Goal: Check status: Check status

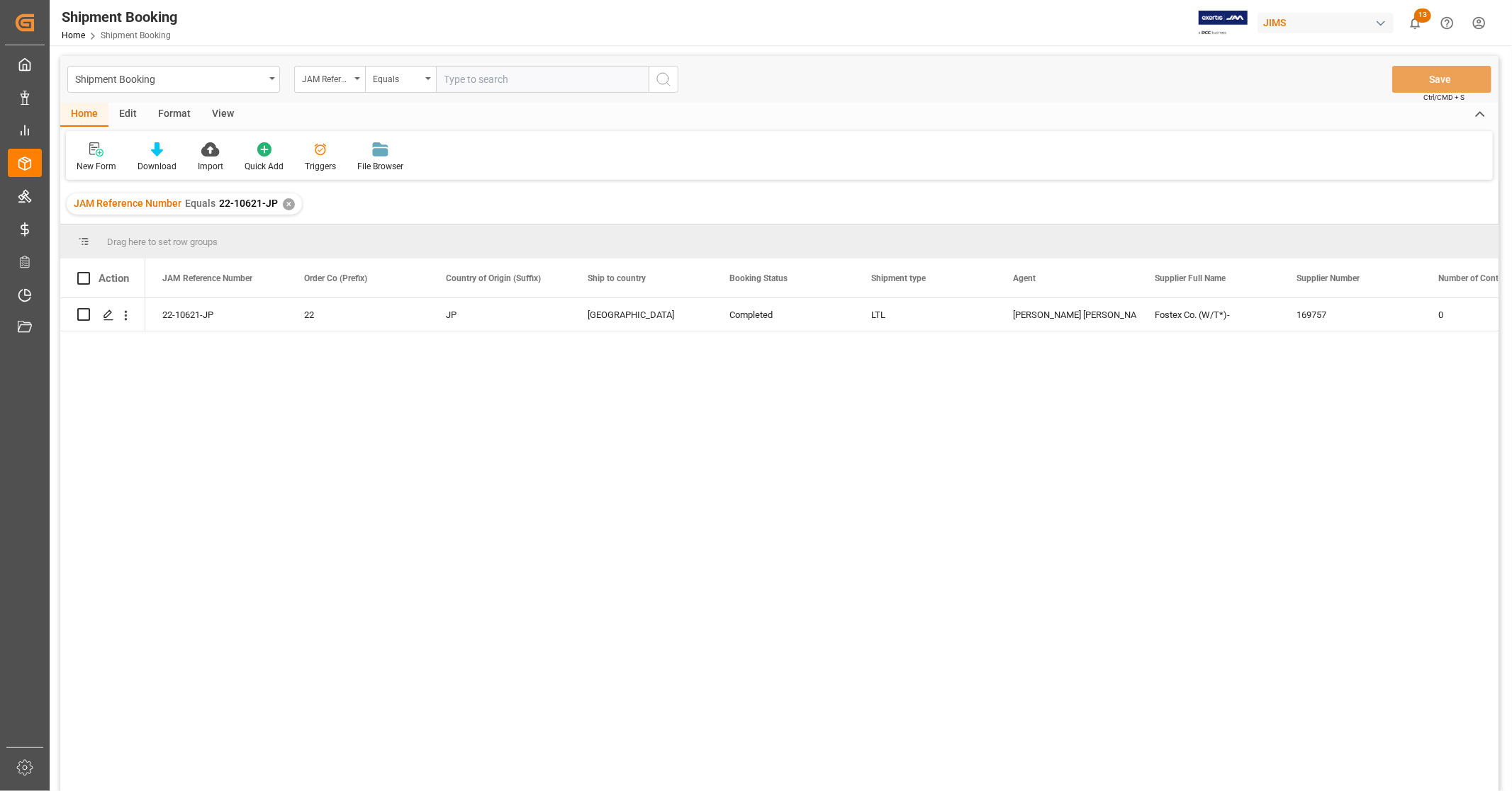
click at [485, 86] on input "text" at bounding box center [542, 79] width 212 height 27
paste input "22-10141-KR"
type input "22-10141-KR"
click at [669, 79] on icon "search button" at bounding box center [664, 79] width 17 height 17
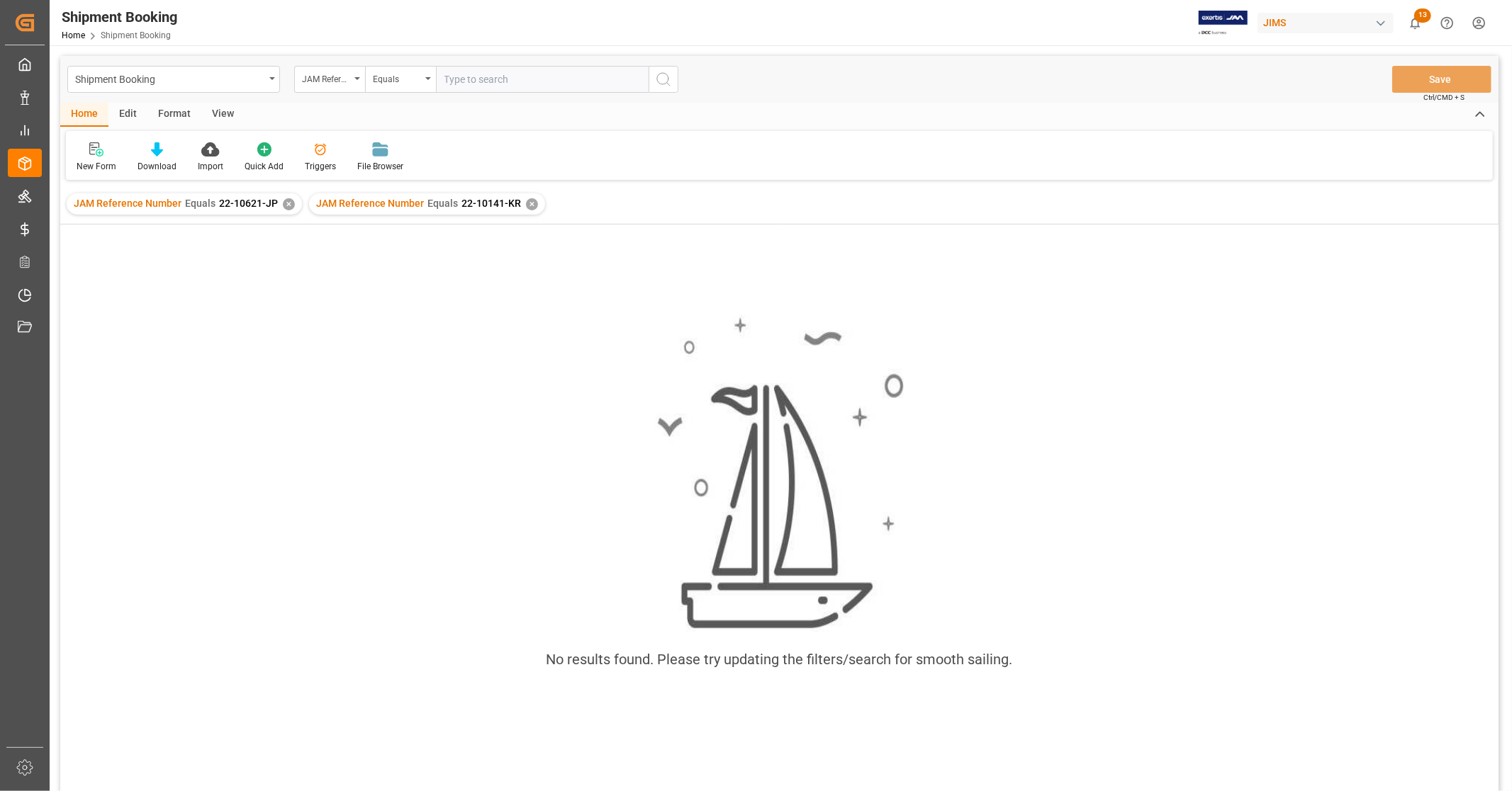
click at [287, 204] on div "✕" at bounding box center [289, 205] width 12 height 12
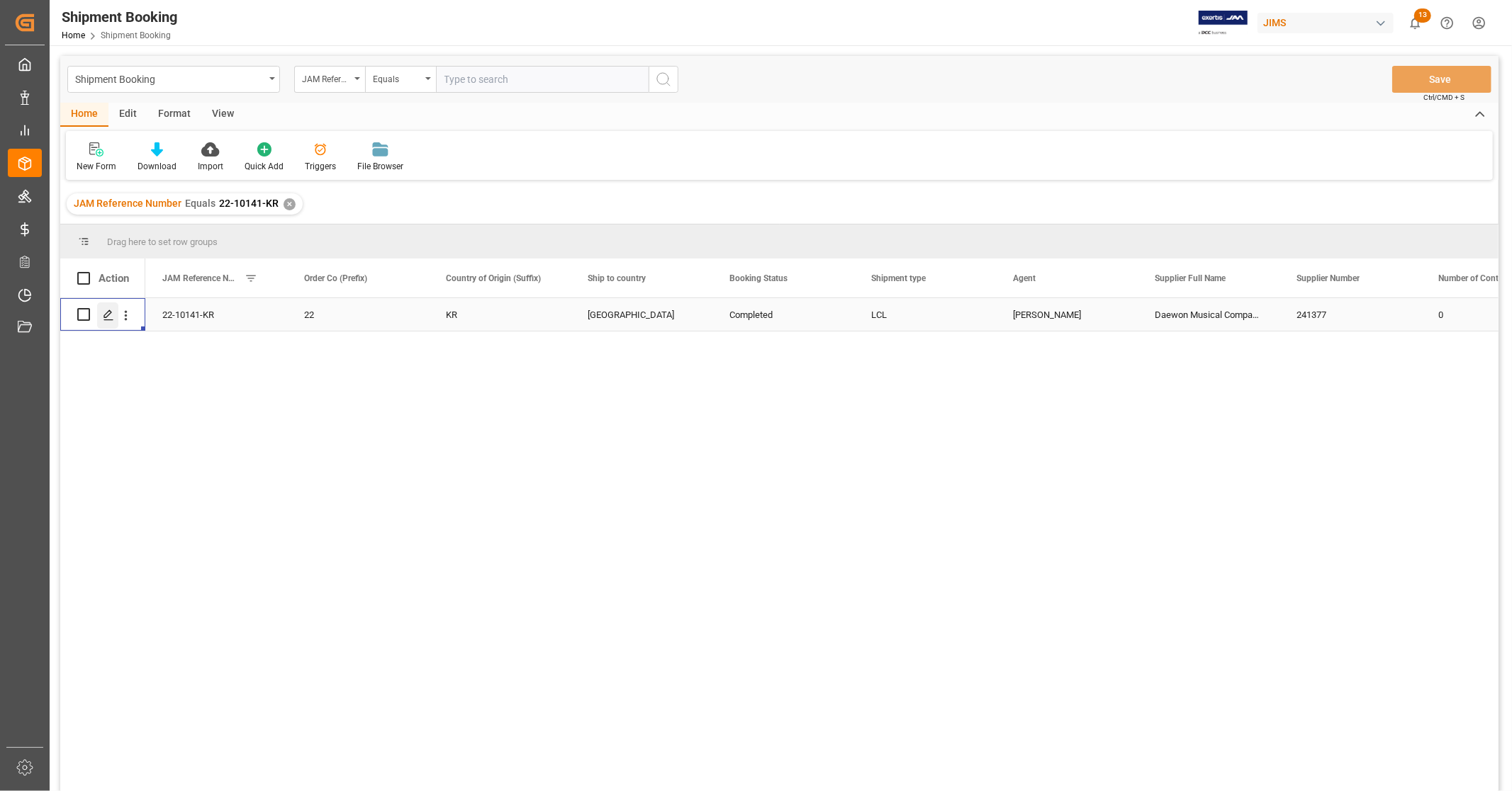
click at [110, 312] on polygon "Press SPACE to select this row." at bounding box center [107, 313] width 7 height 7
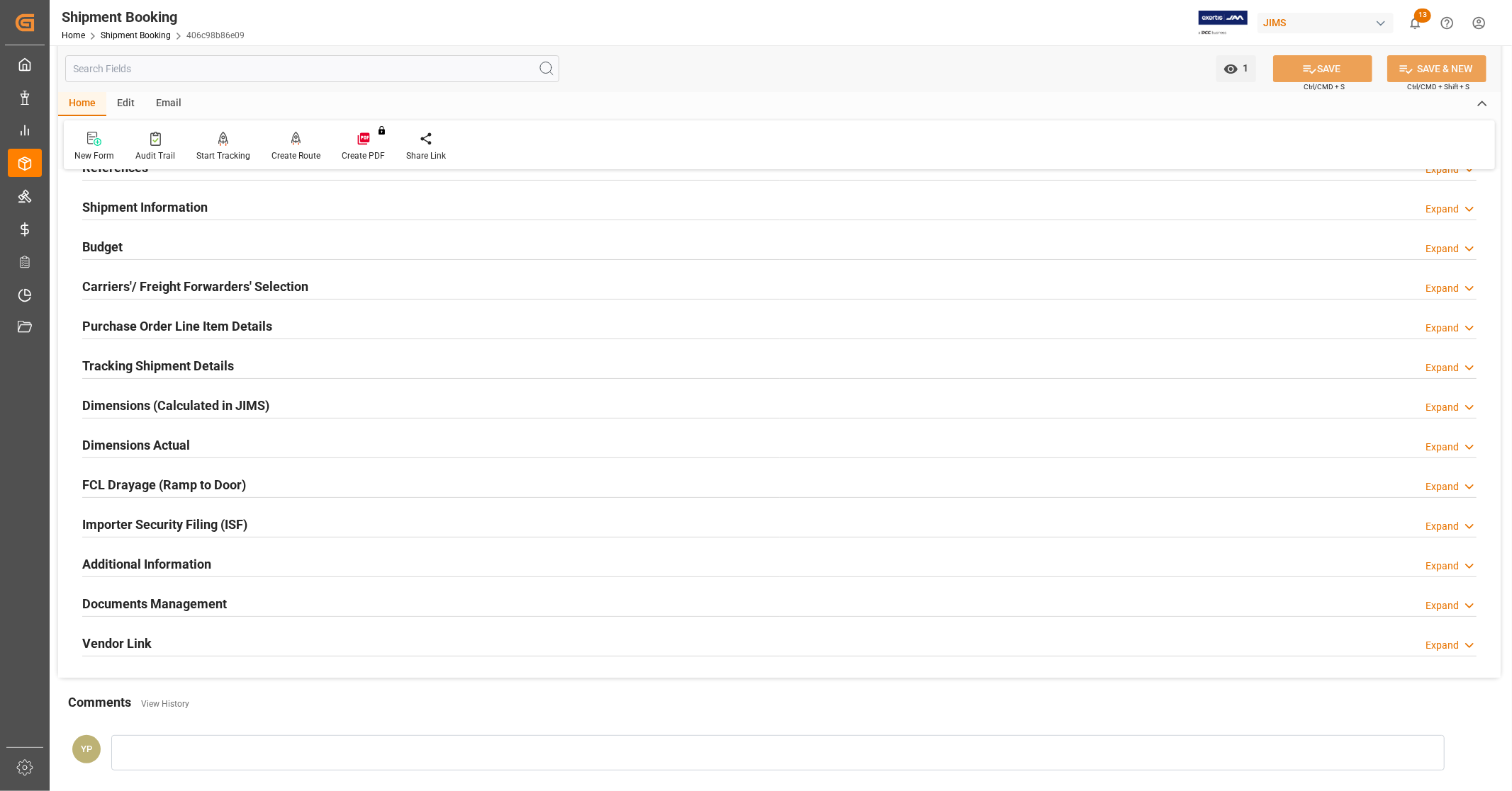
scroll to position [236, 0]
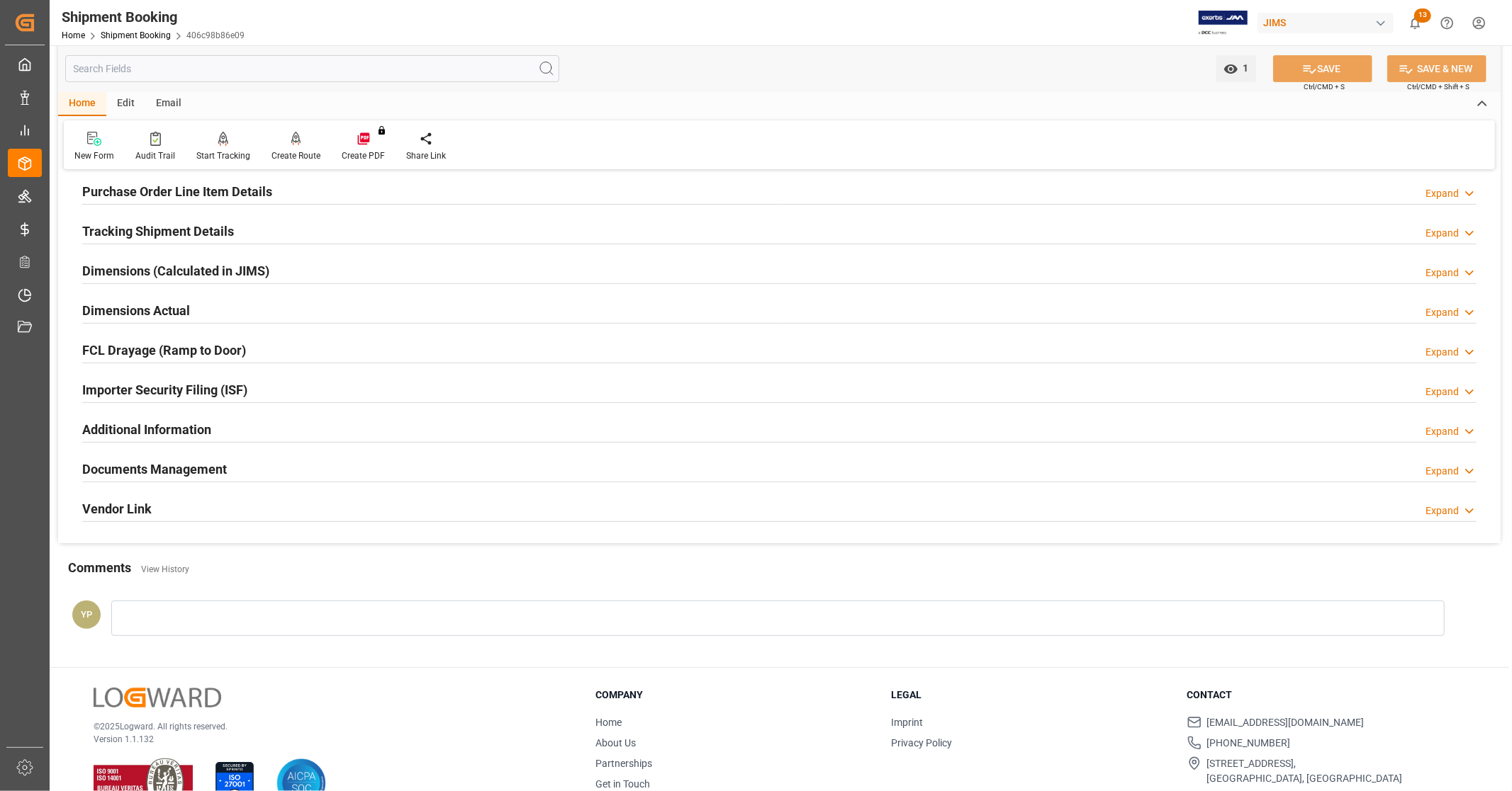
click at [204, 477] on h2 "Documents Management" at bounding box center [155, 469] width 145 height 19
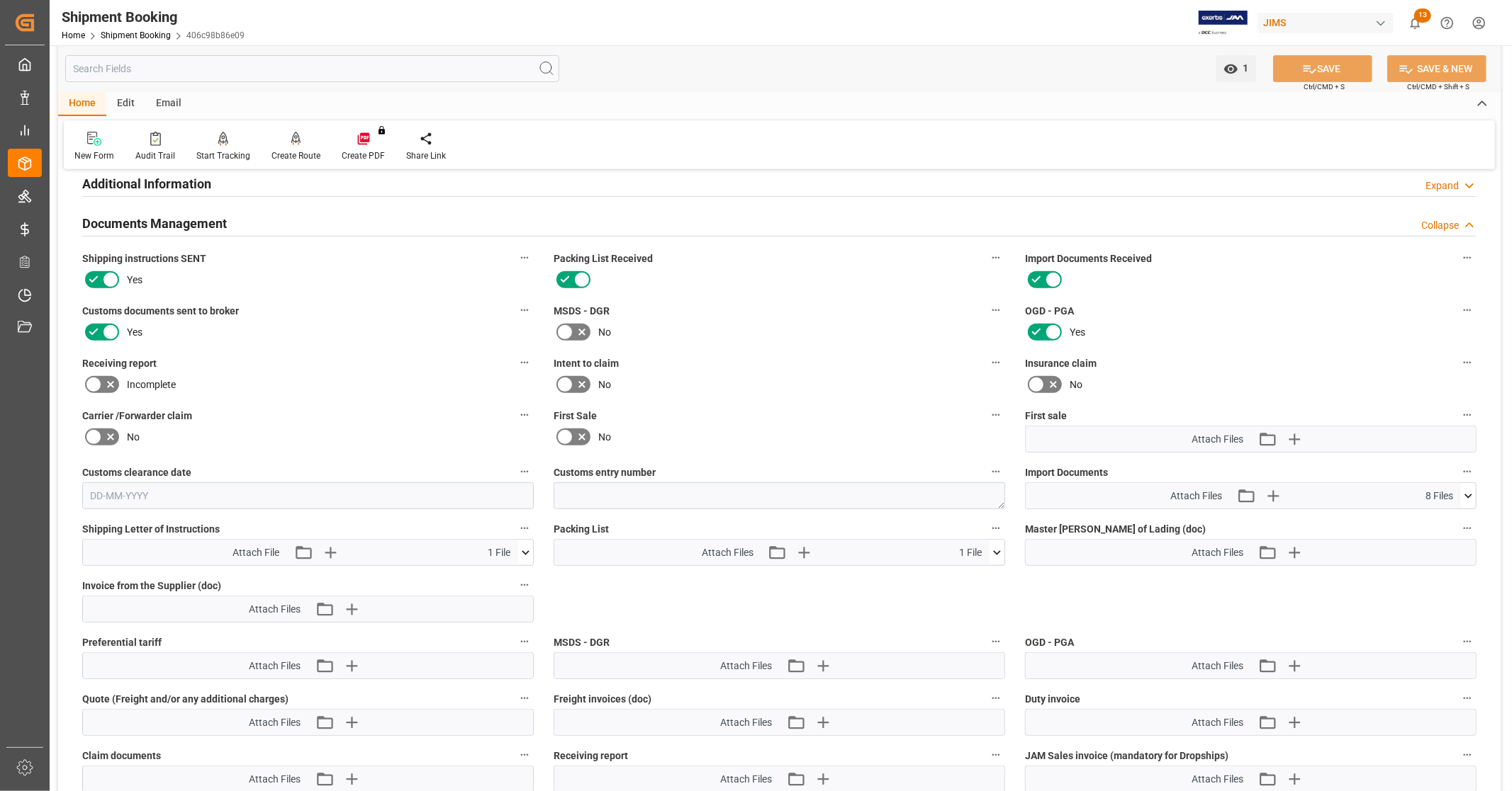
scroll to position [550, 0]
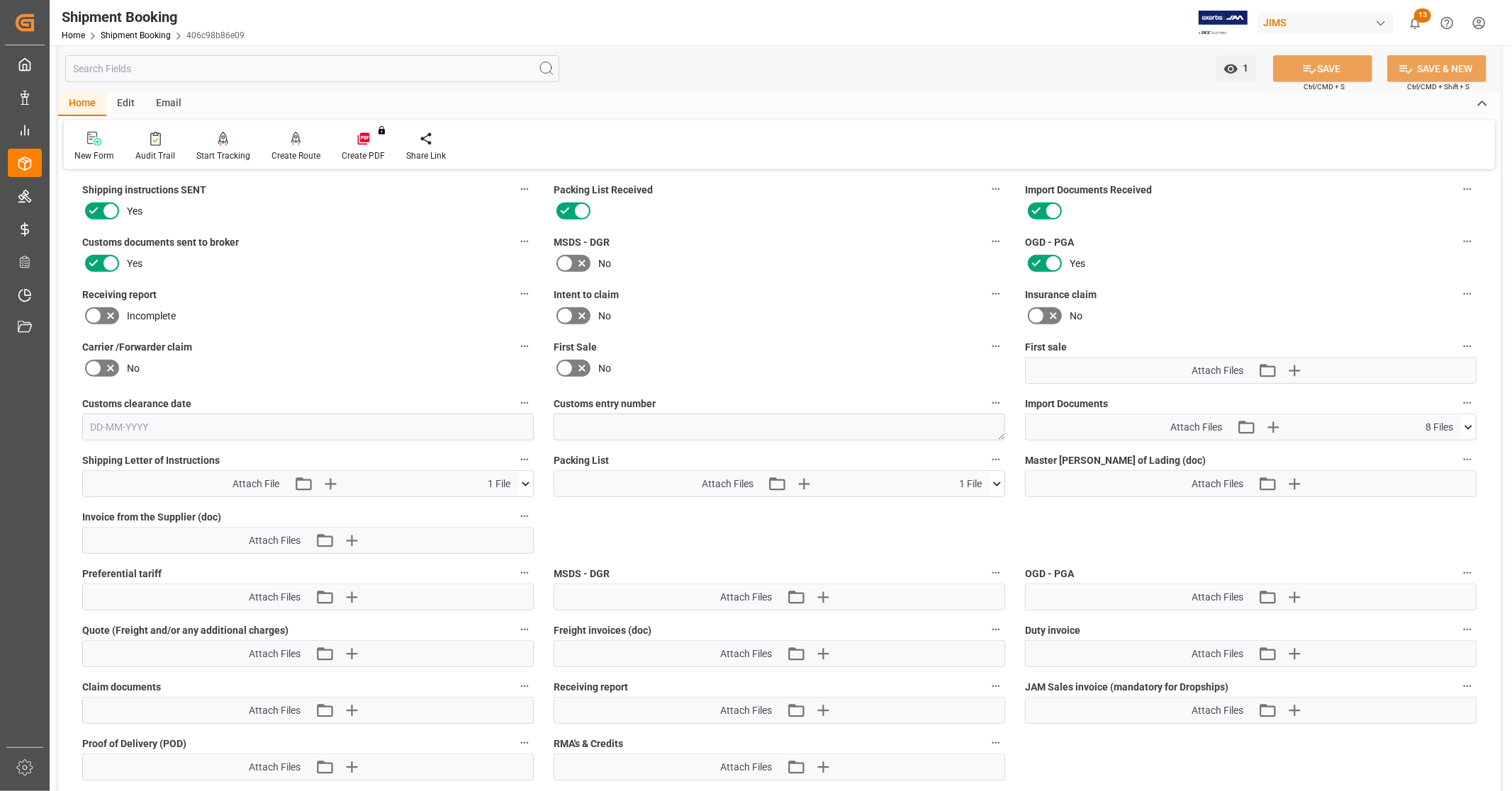
click at [1470, 426] on icon at bounding box center [1468, 427] width 15 height 15
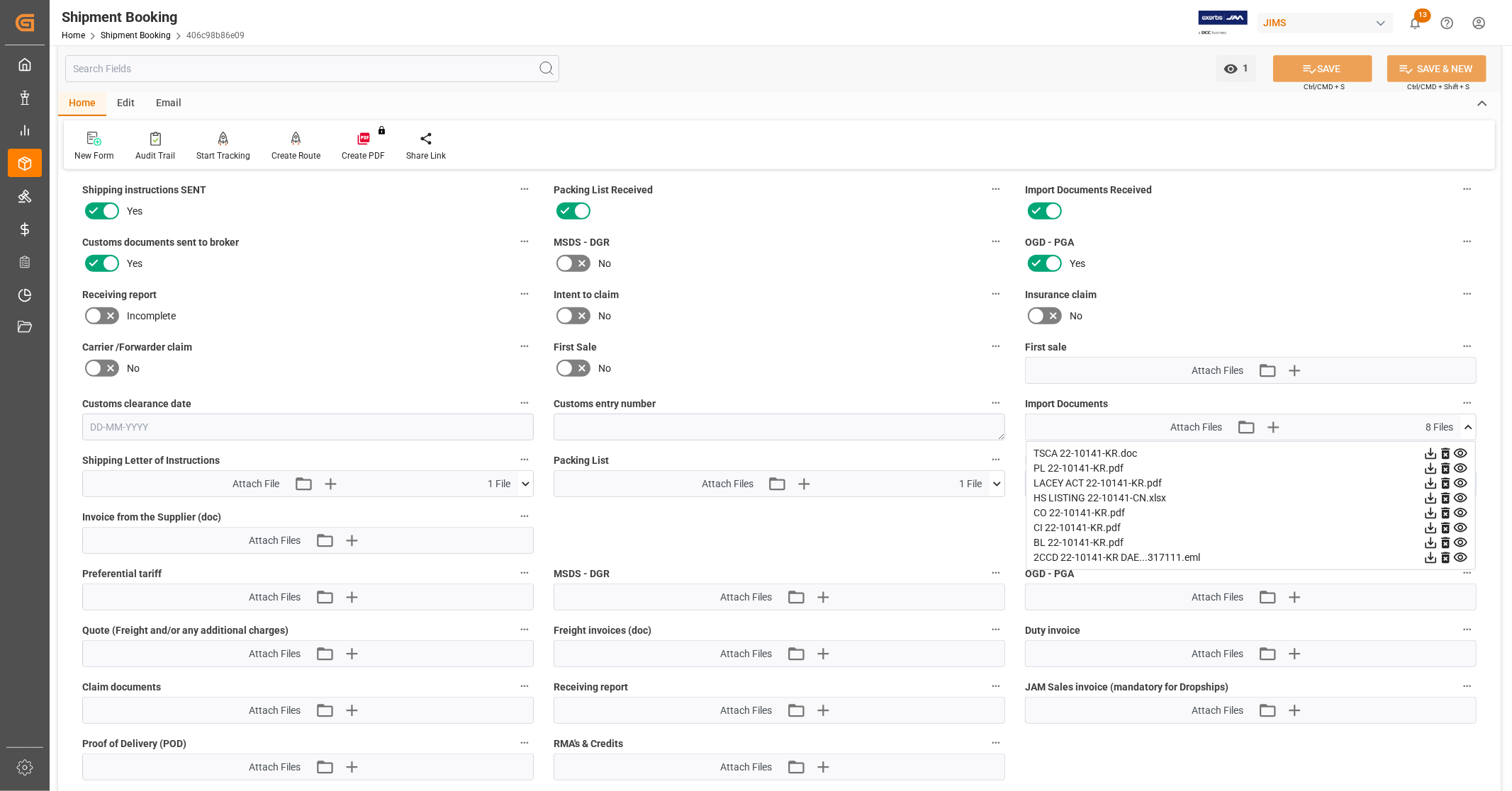
click at [1432, 495] on icon at bounding box center [1430, 499] width 12 height 12
click at [1428, 540] on icon at bounding box center [1430, 543] width 12 height 12
click at [1427, 526] on icon at bounding box center [1430, 528] width 15 height 15
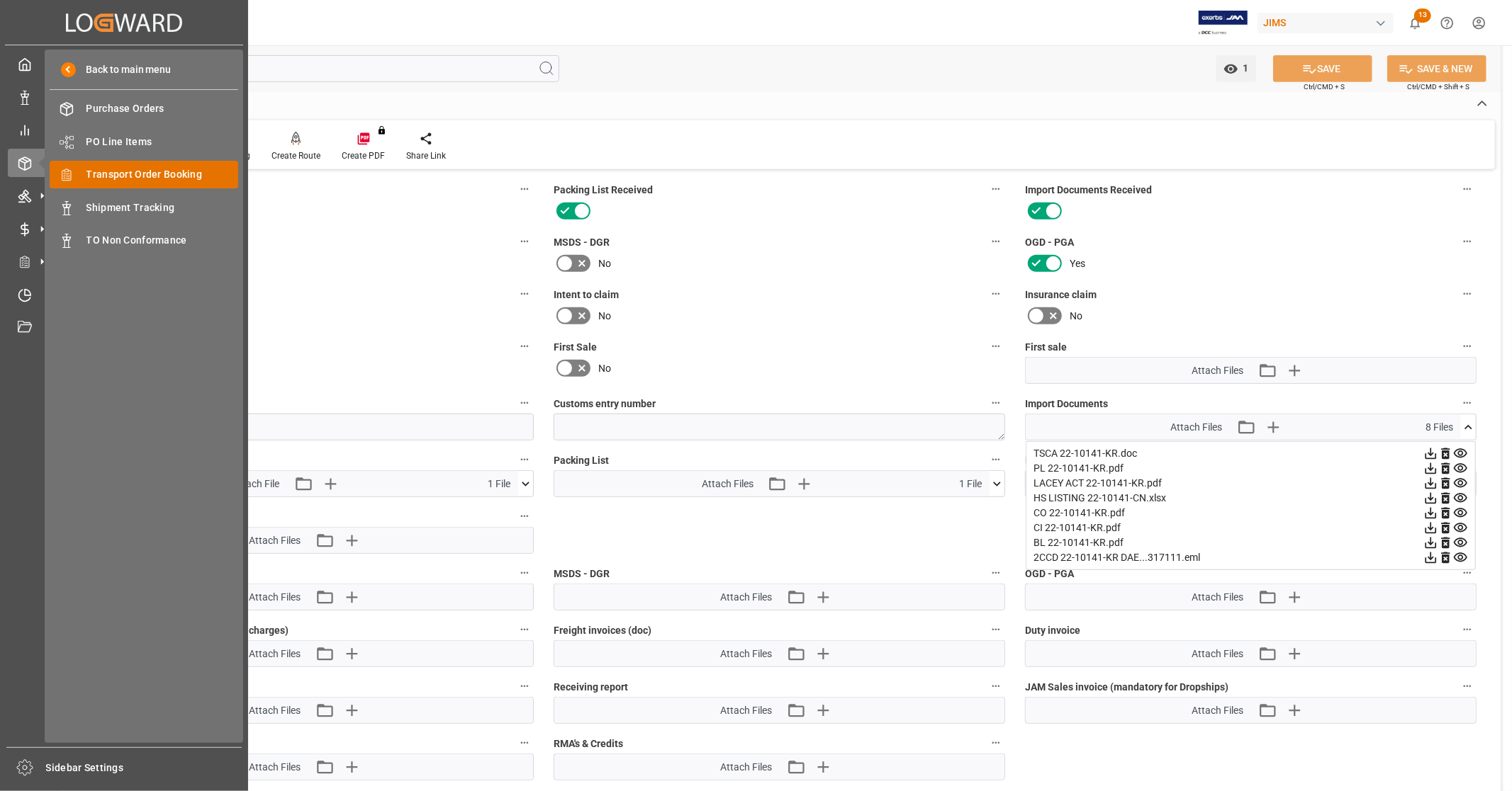
click at [153, 180] on span "Transport Order Booking" at bounding box center [162, 174] width 152 height 15
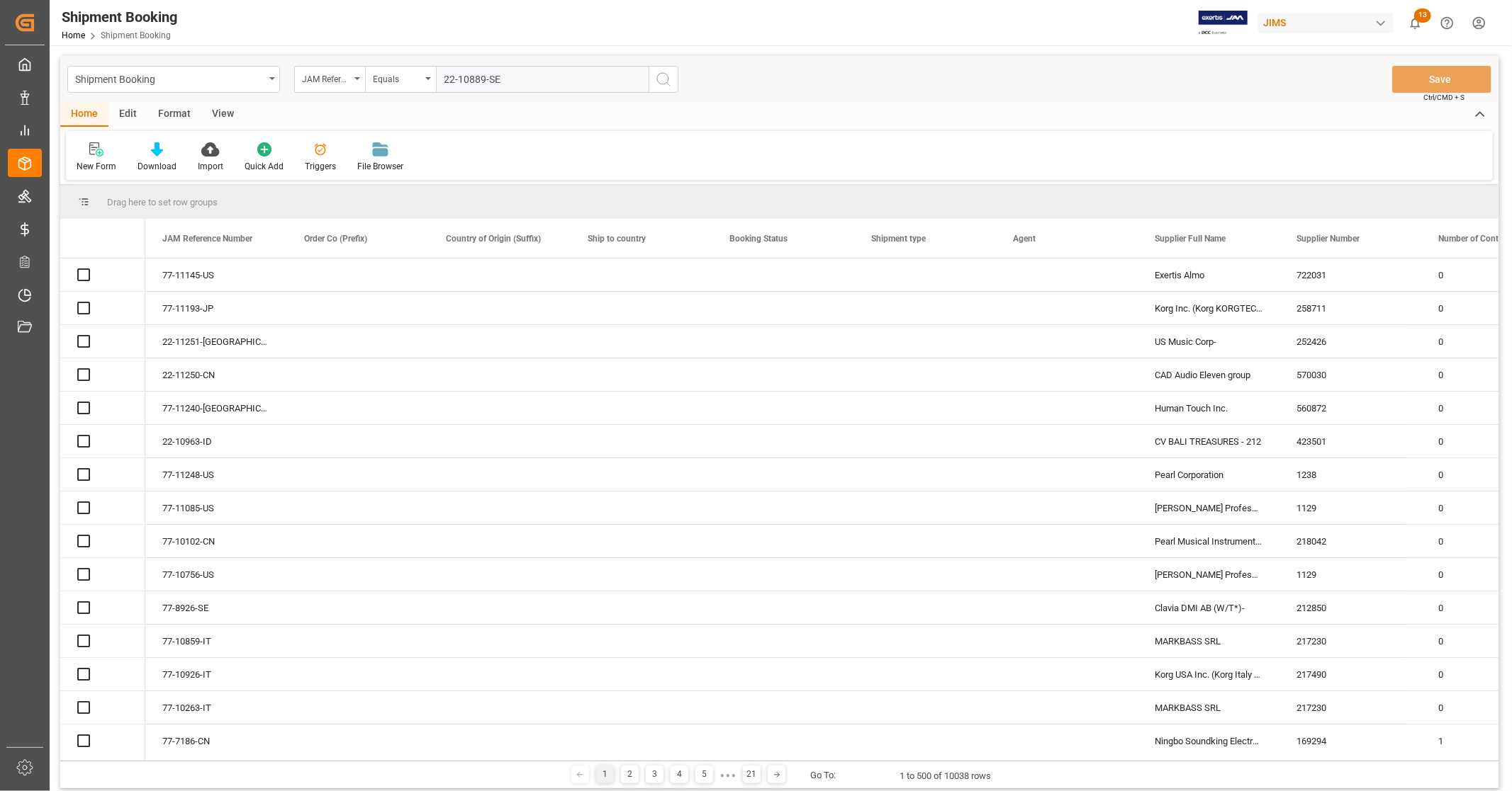
type input "22-10889-SE"
click at [662, 78] on icon "search button" at bounding box center [664, 79] width 17 height 17
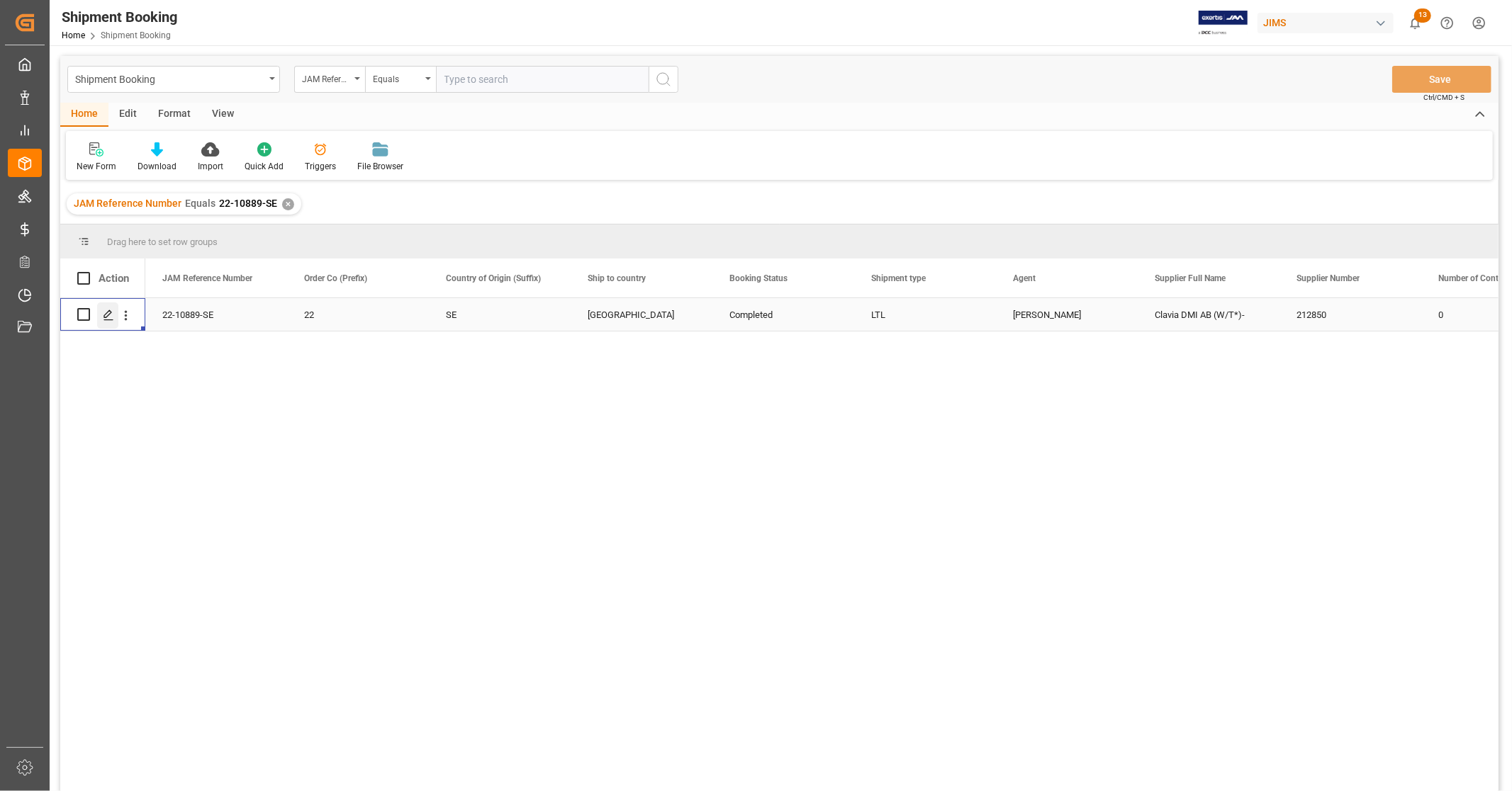
click at [105, 315] on icon "Press SPACE to select this row." at bounding box center [108, 315] width 12 height 12
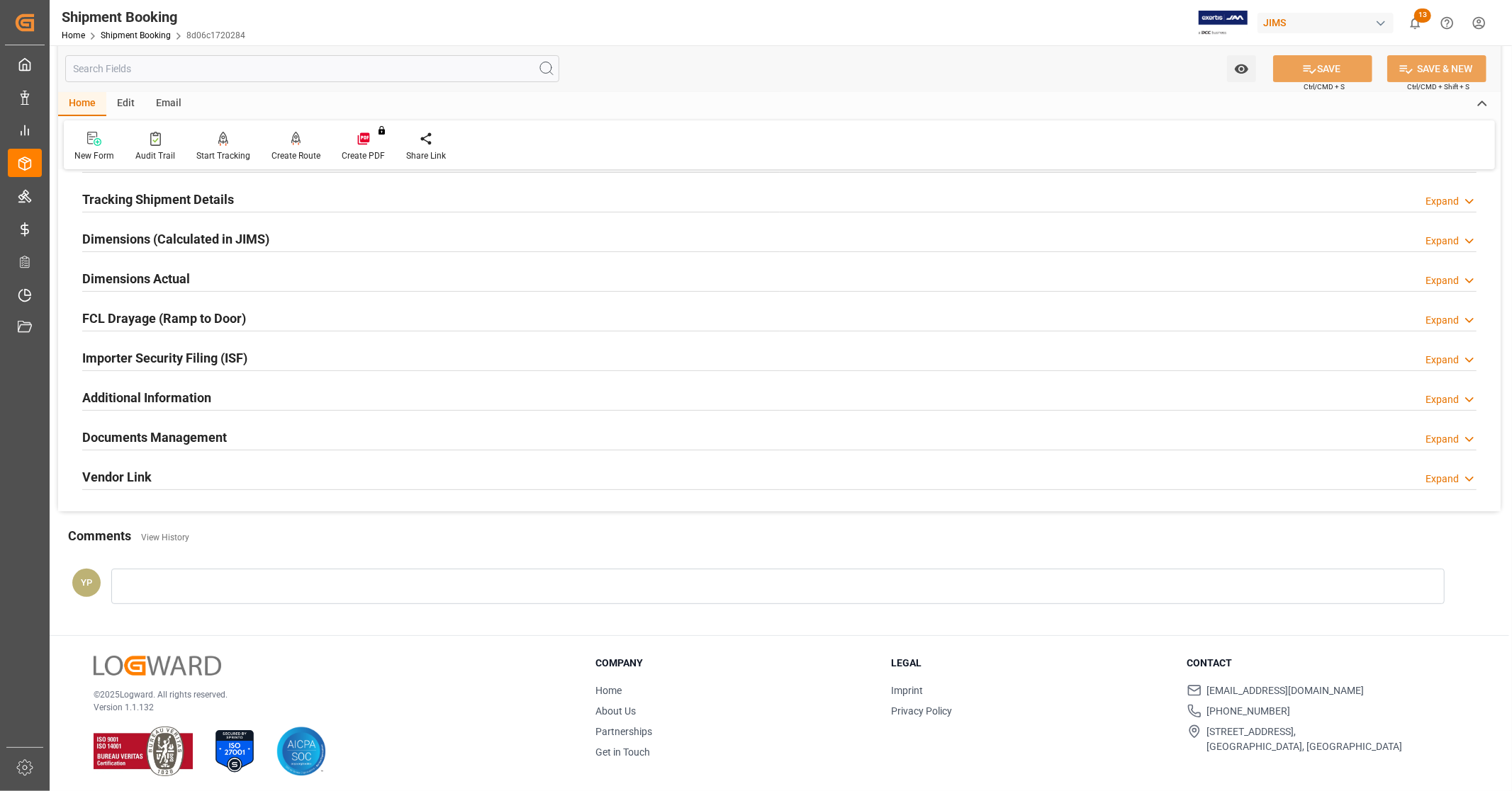
scroll to position [272, 0]
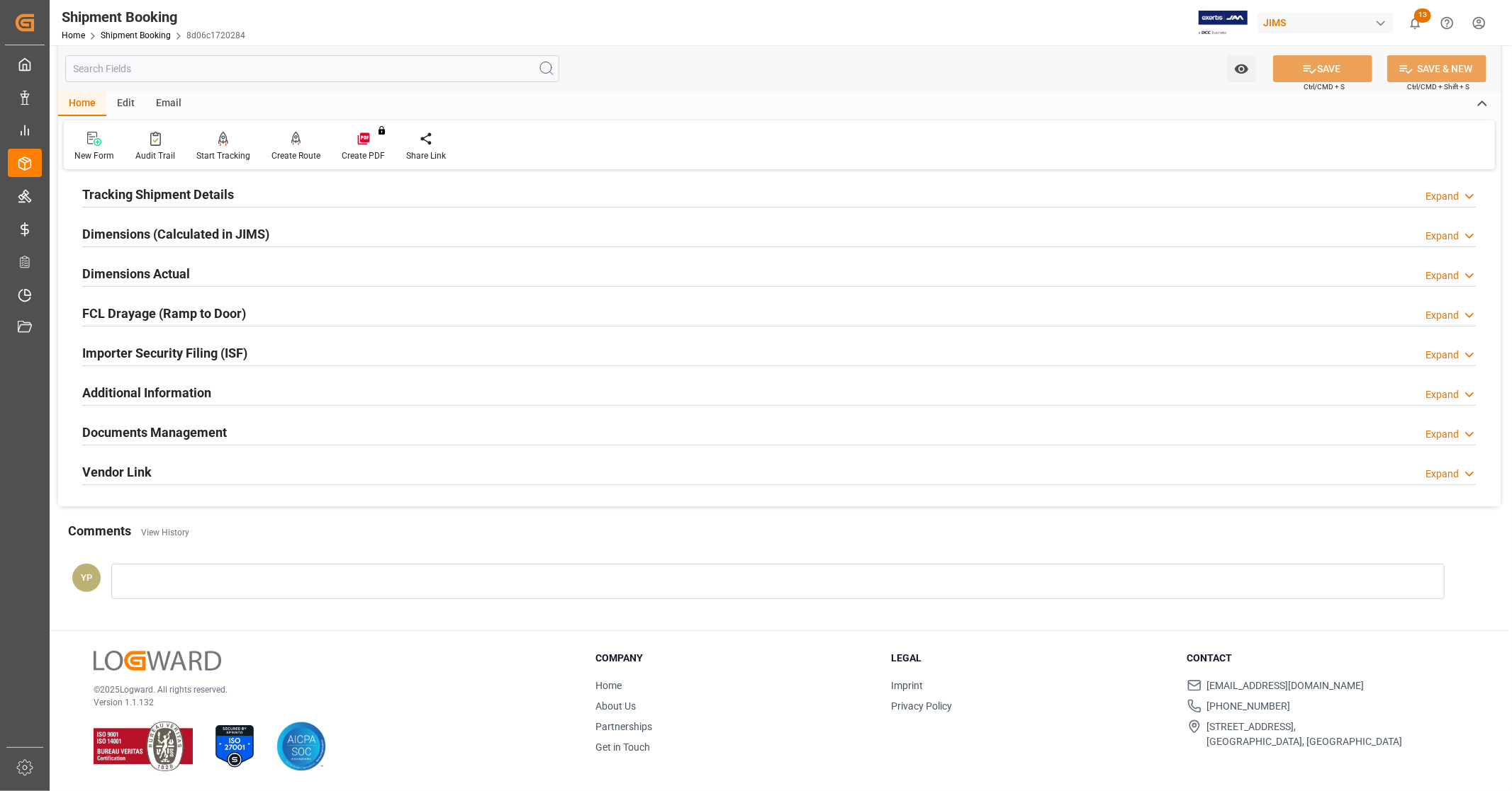
click at [214, 436] on h2 "Documents Management" at bounding box center [155, 432] width 145 height 19
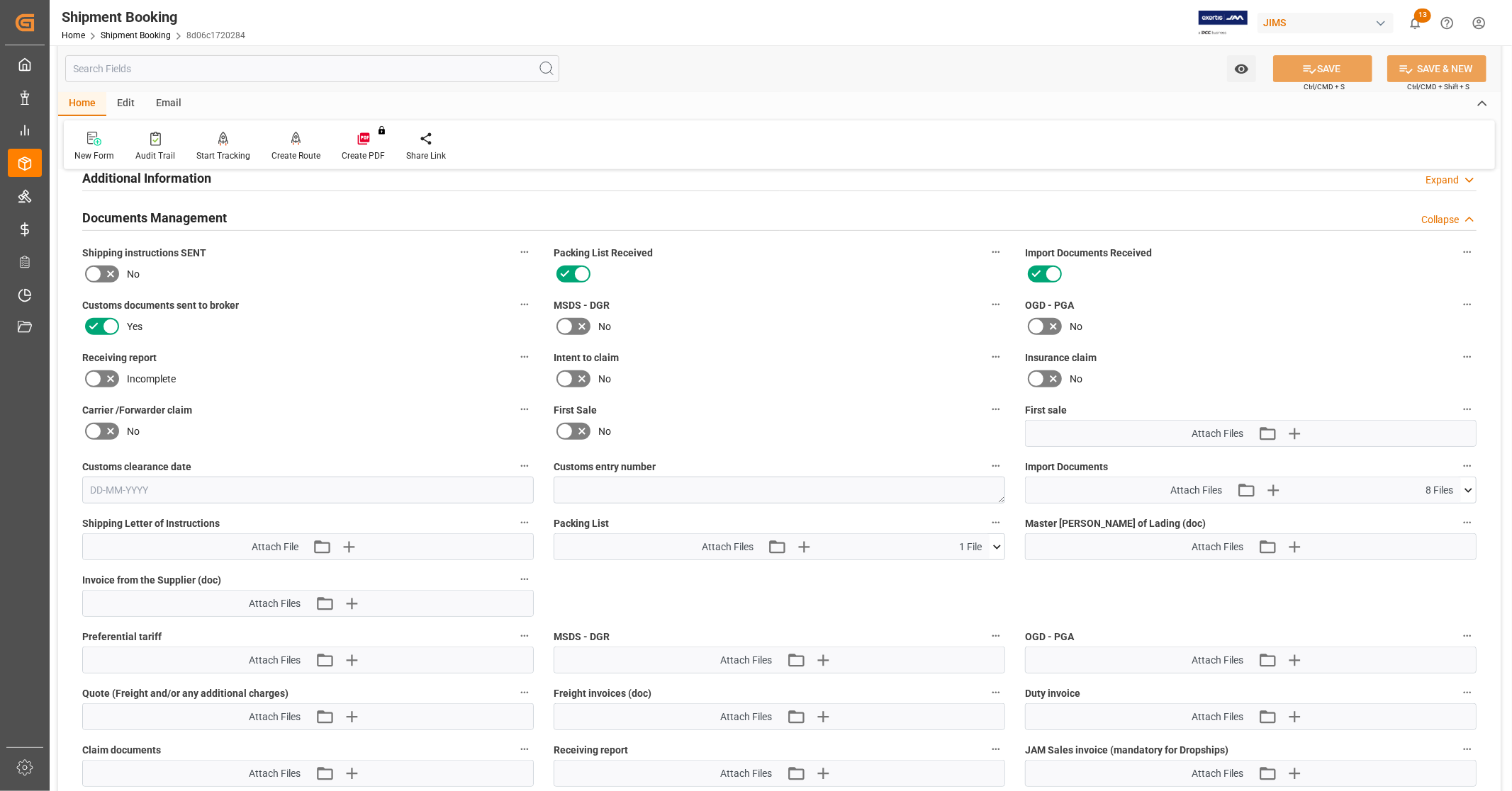
scroll to position [588, 0]
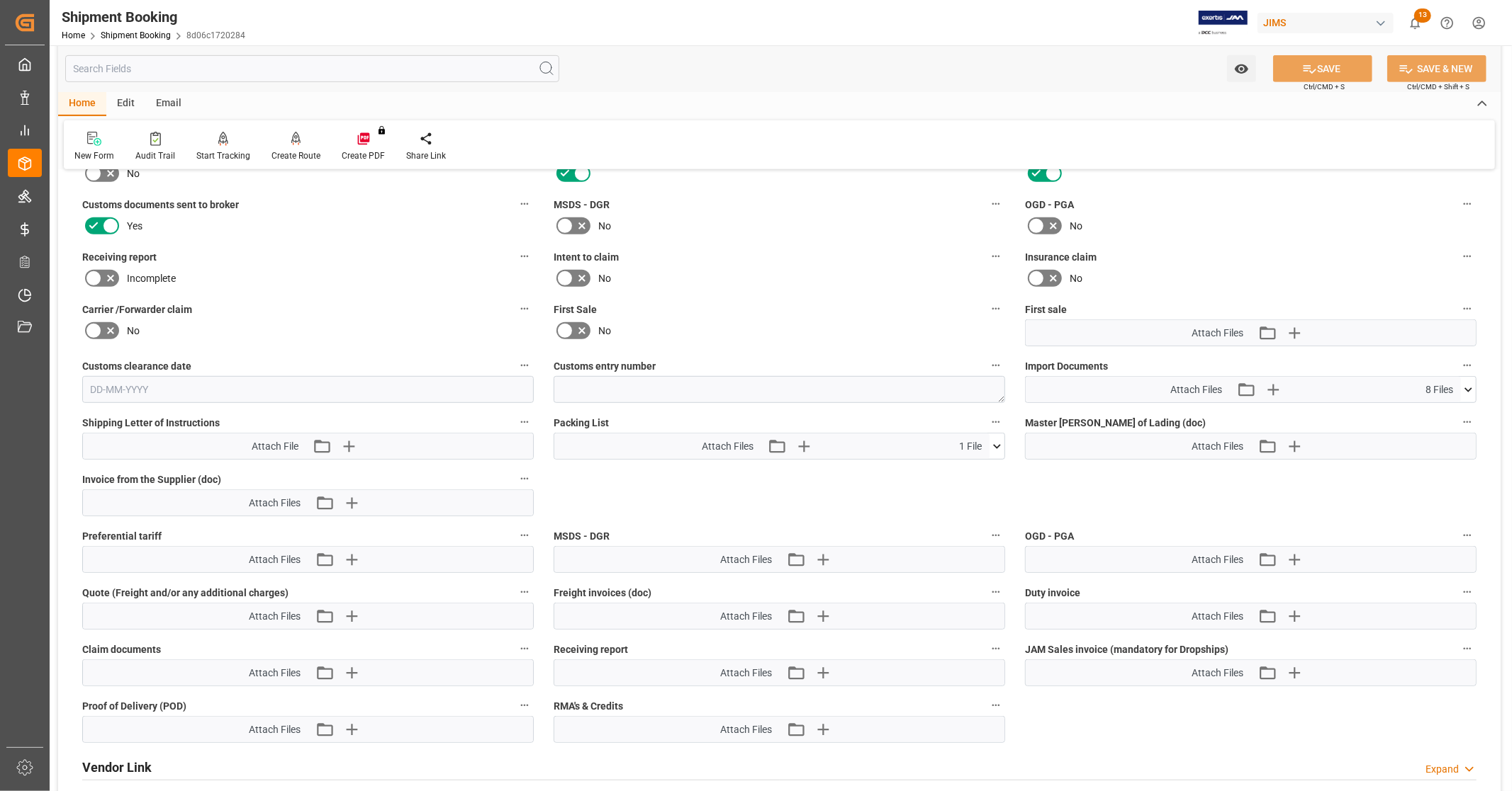
click at [1466, 388] on icon at bounding box center [1468, 390] width 8 height 5
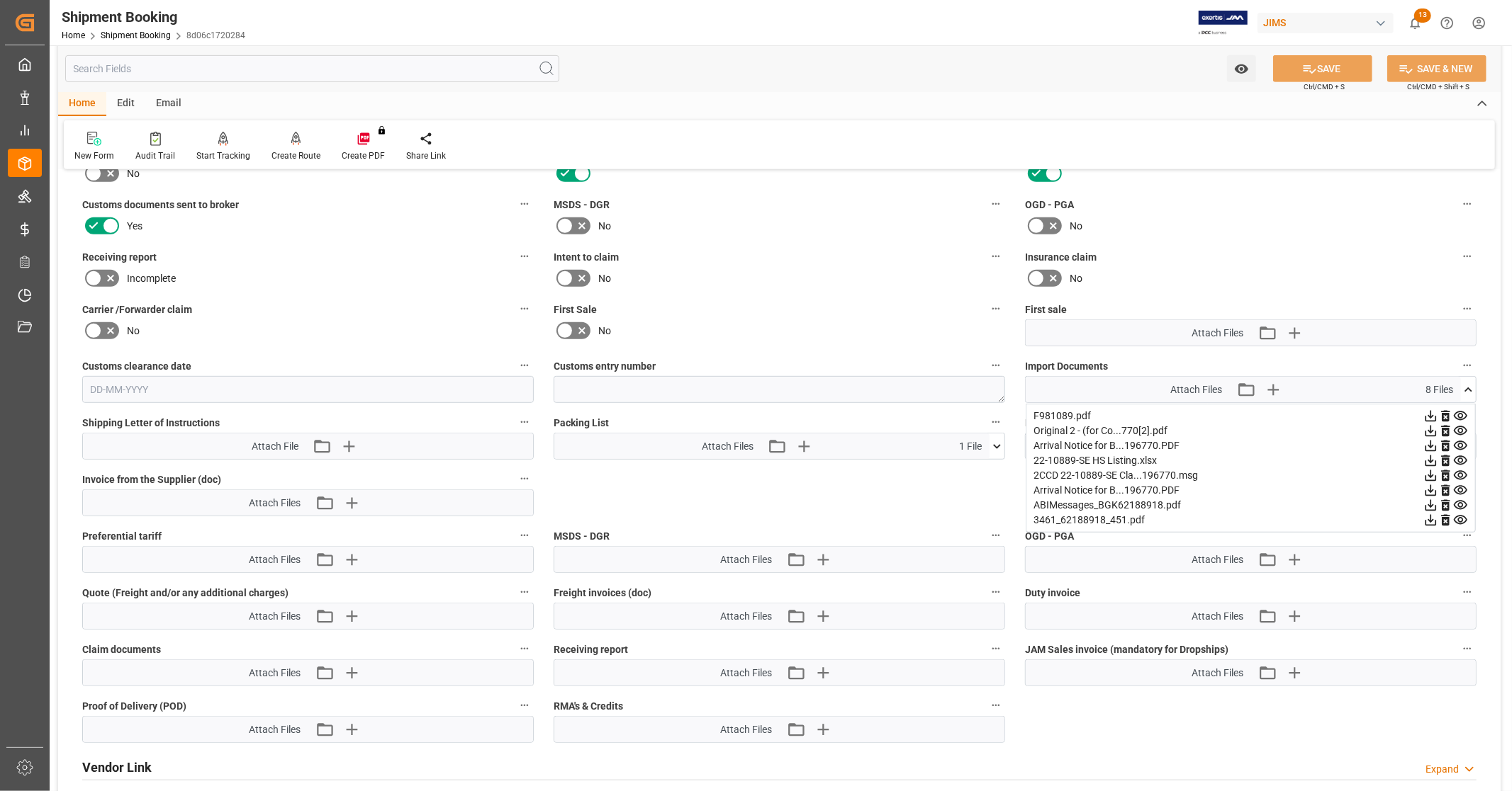
click at [1428, 457] on icon at bounding box center [1430, 461] width 12 height 12
click at [1427, 429] on icon at bounding box center [1430, 431] width 15 height 15
click at [1428, 412] on icon at bounding box center [1430, 416] width 15 height 15
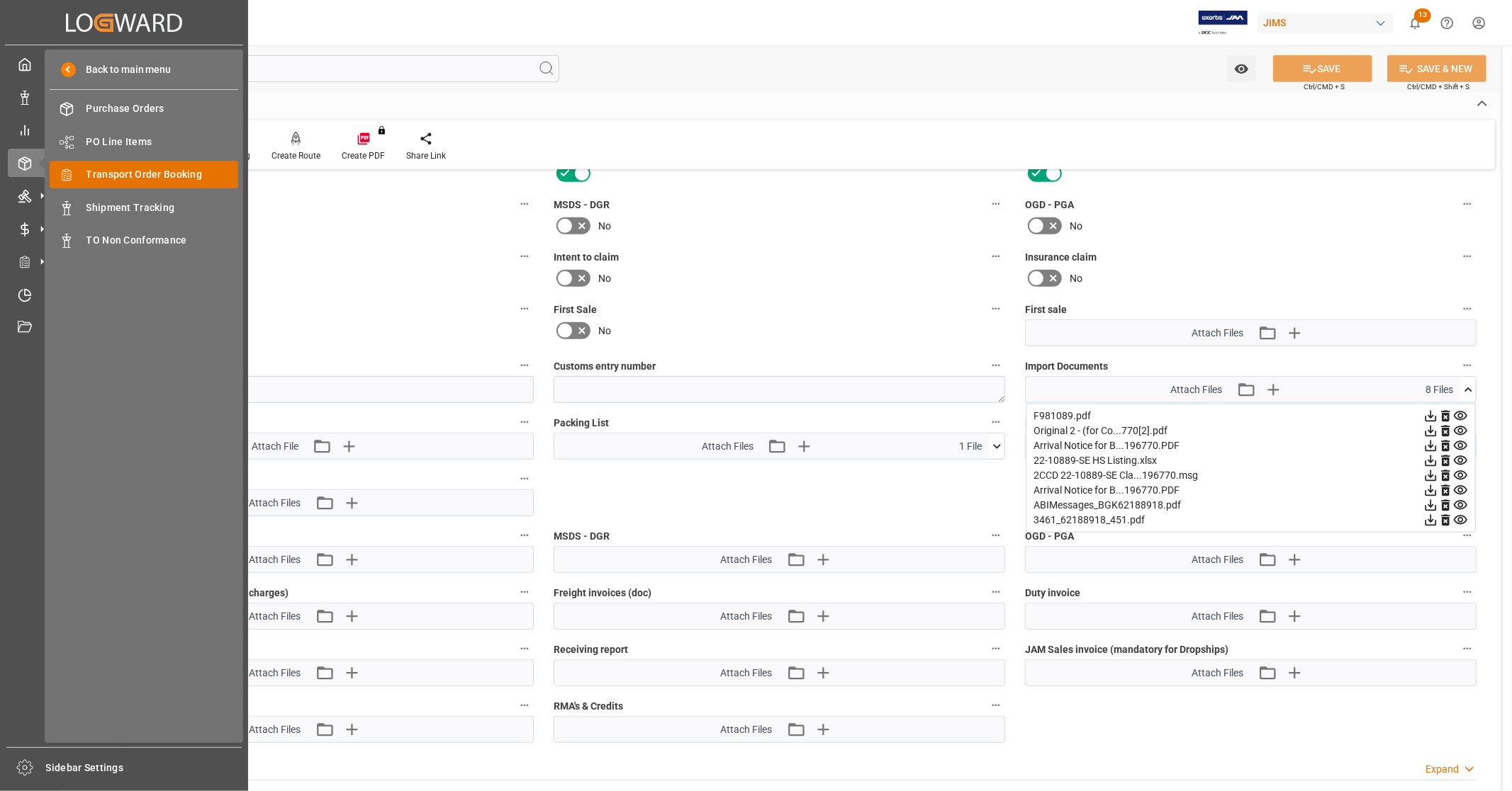
click at [181, 179] on span "Transport Order Booking" at bounding box center [162, 174] width 152 height 15
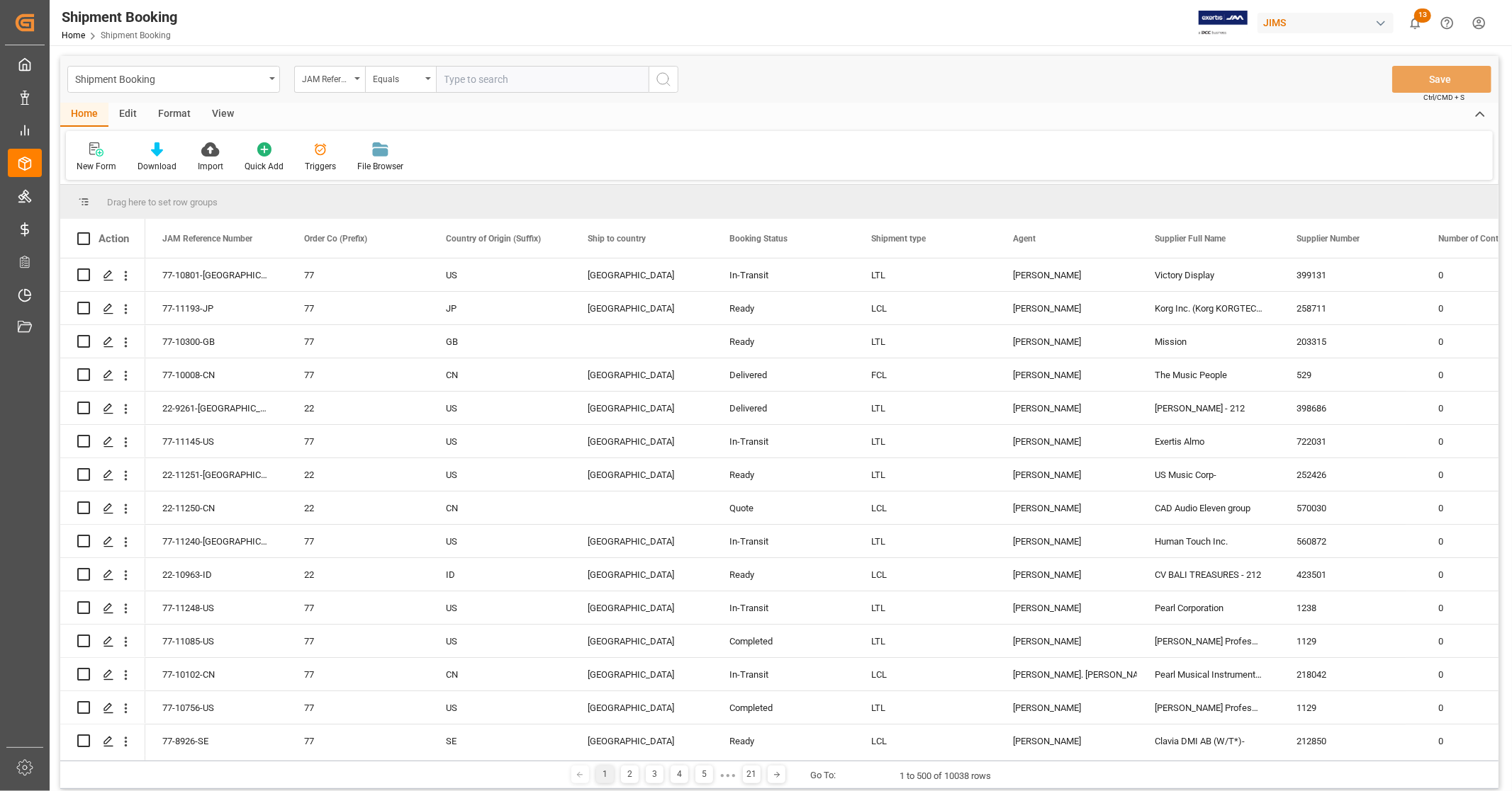
click at [505, 79] on input "text" at bounding box center [542, 79] width 212 height 27
type input "22-9855-TH"
click at [665, 79] on icon "search button" at bounding box center [664, 79] width 17 height 17
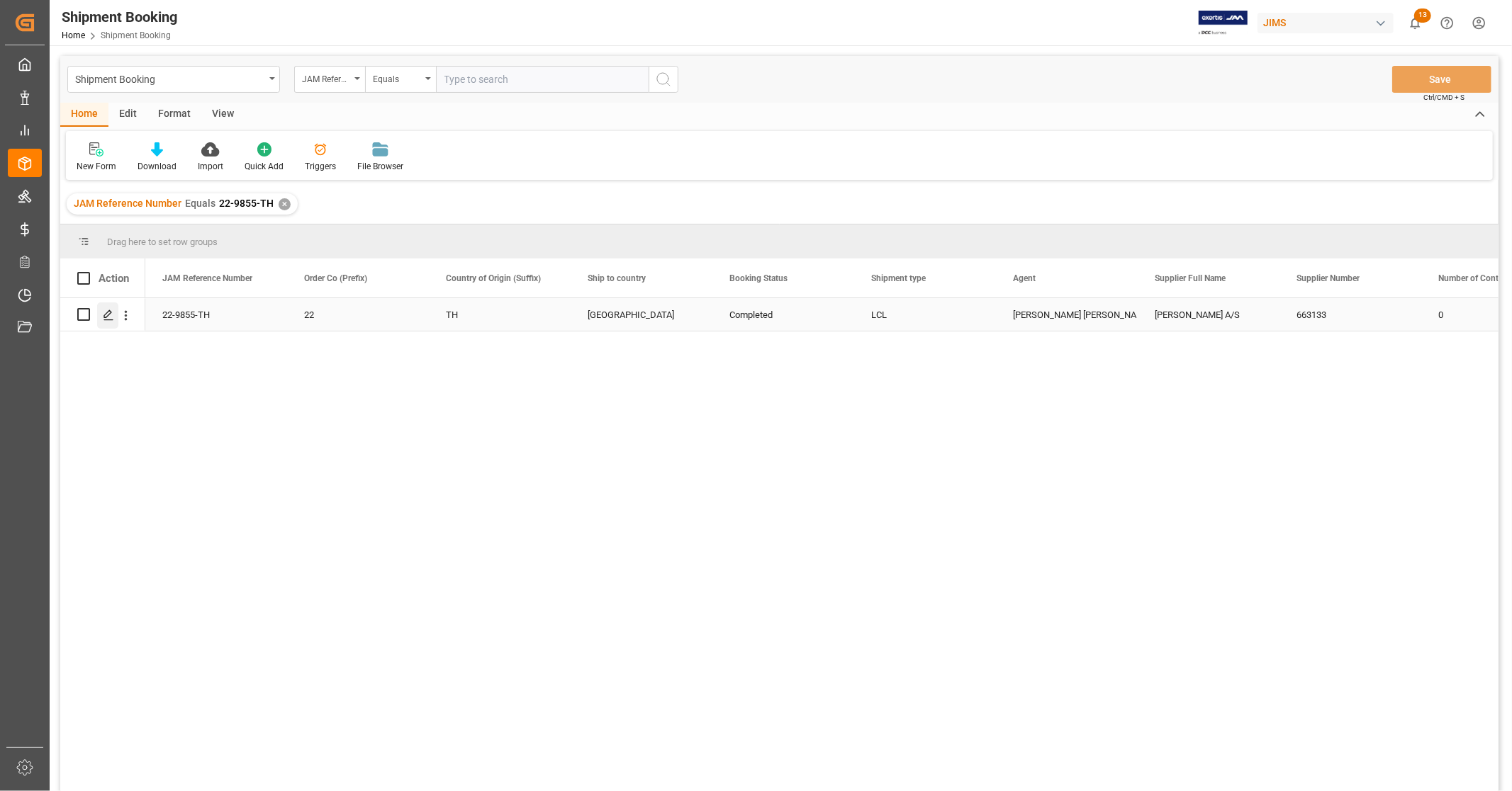
click at [109, 316] on icon "Press SPACE to select this row." at bounding box center [108, 315] width 12 height 12
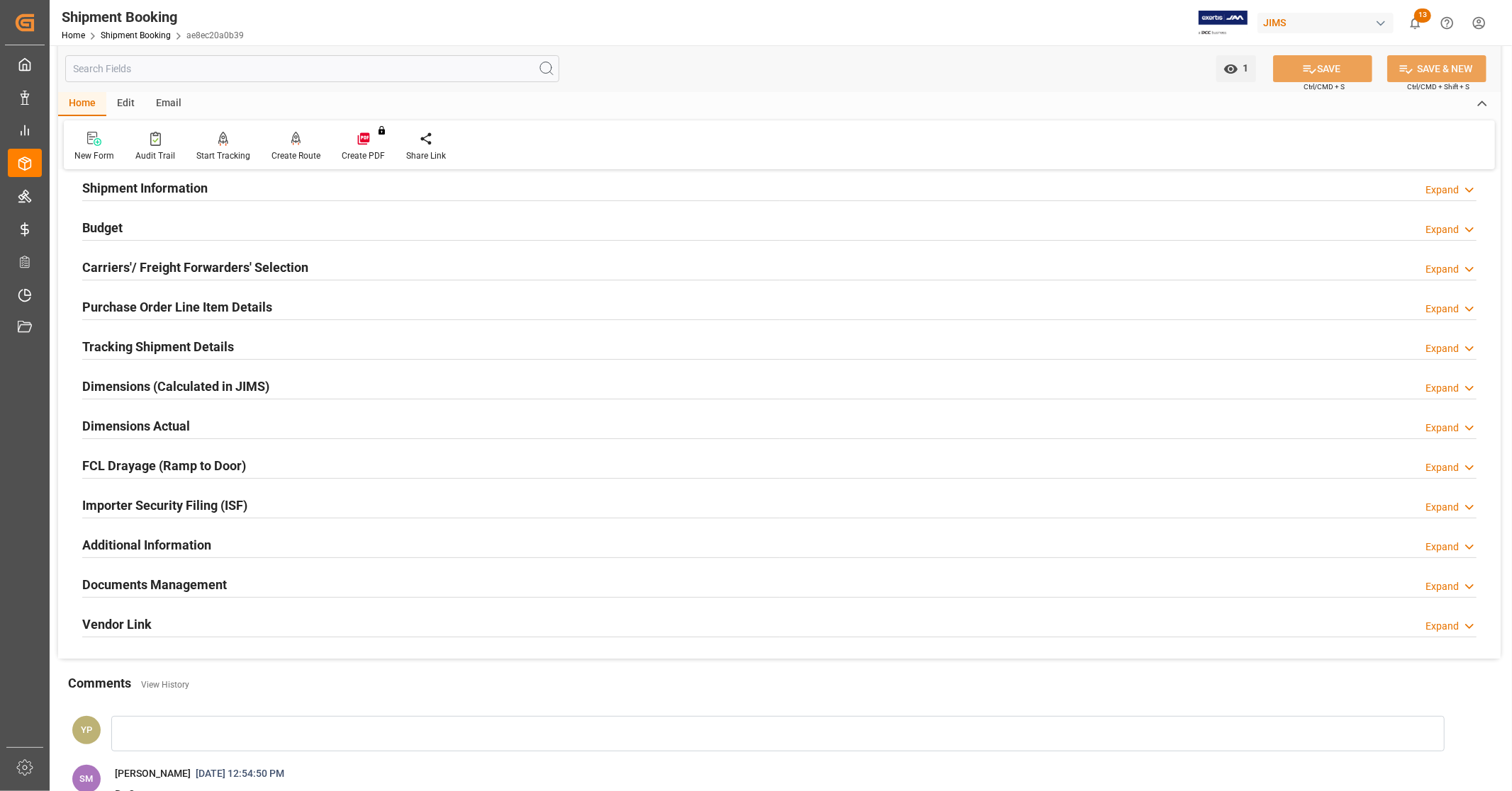
scroll to position [236, 0]
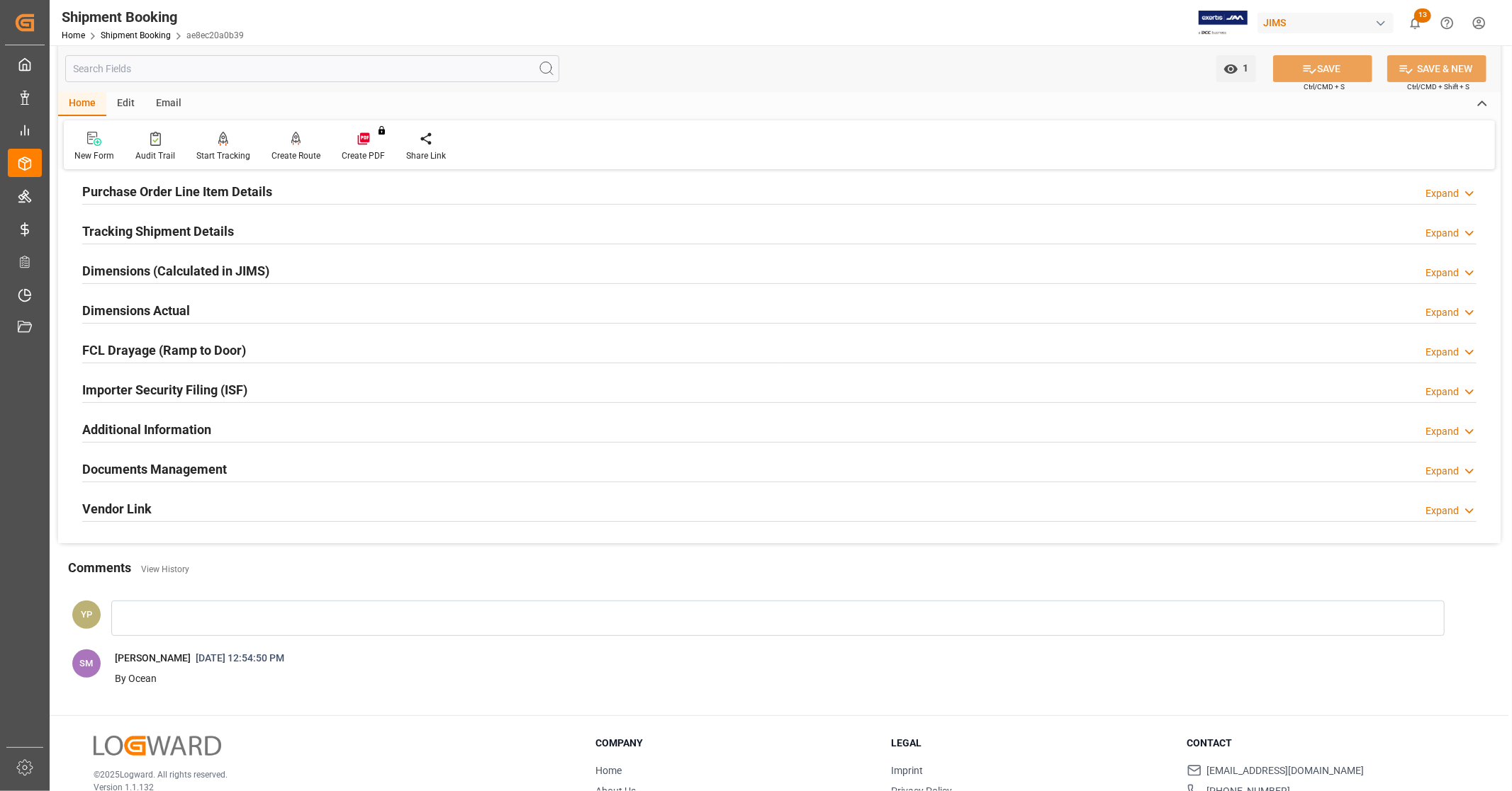
drag, startPoint x: 183, startPoint y: 471, endPoint x: 230, endPoint y: 471, distance: 47.0
click at [183, 471] on h2 "Documents Management" at bounding box center [155, 469] width 145 height 19
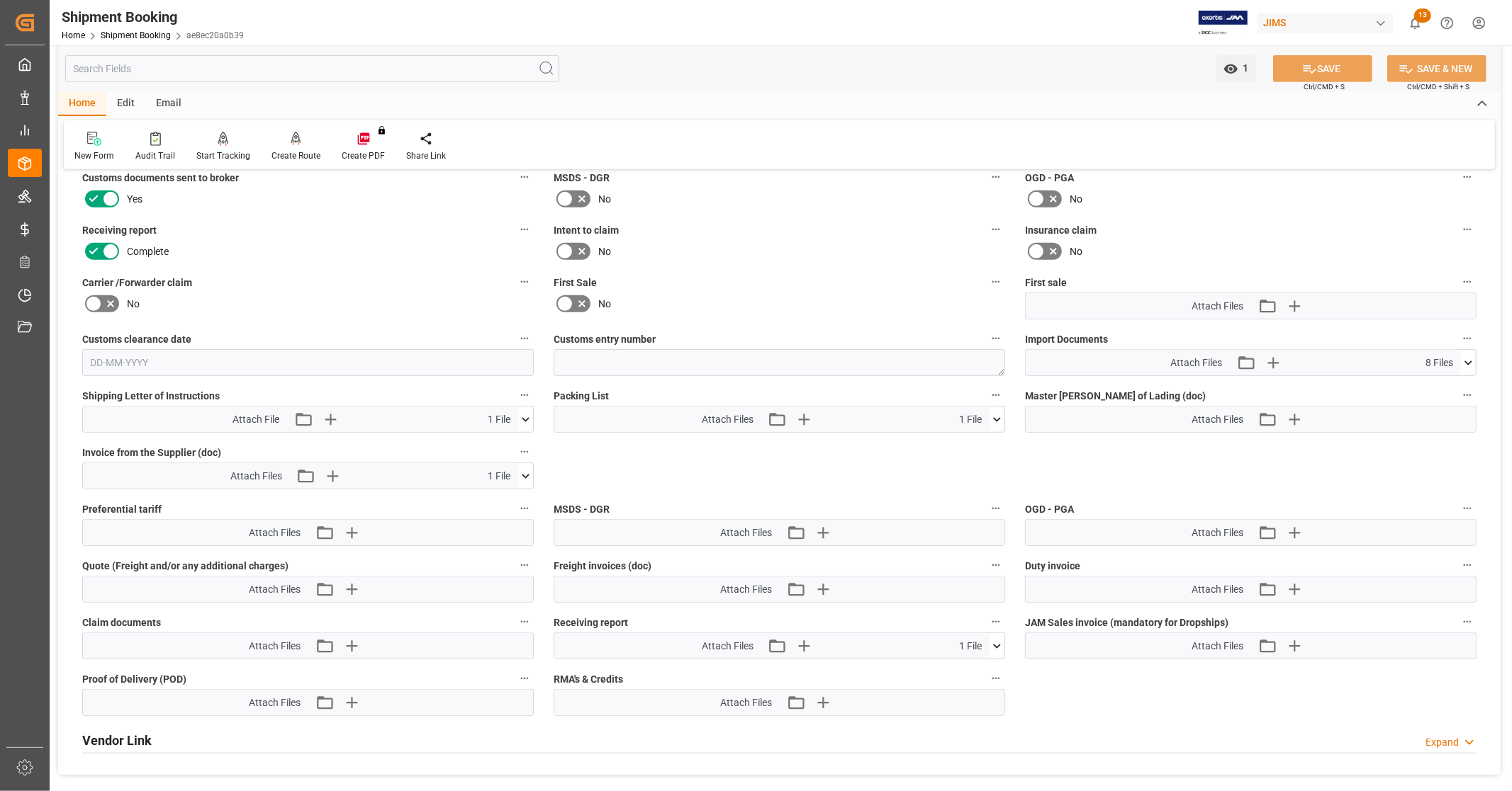
scroll to position [629, 0]
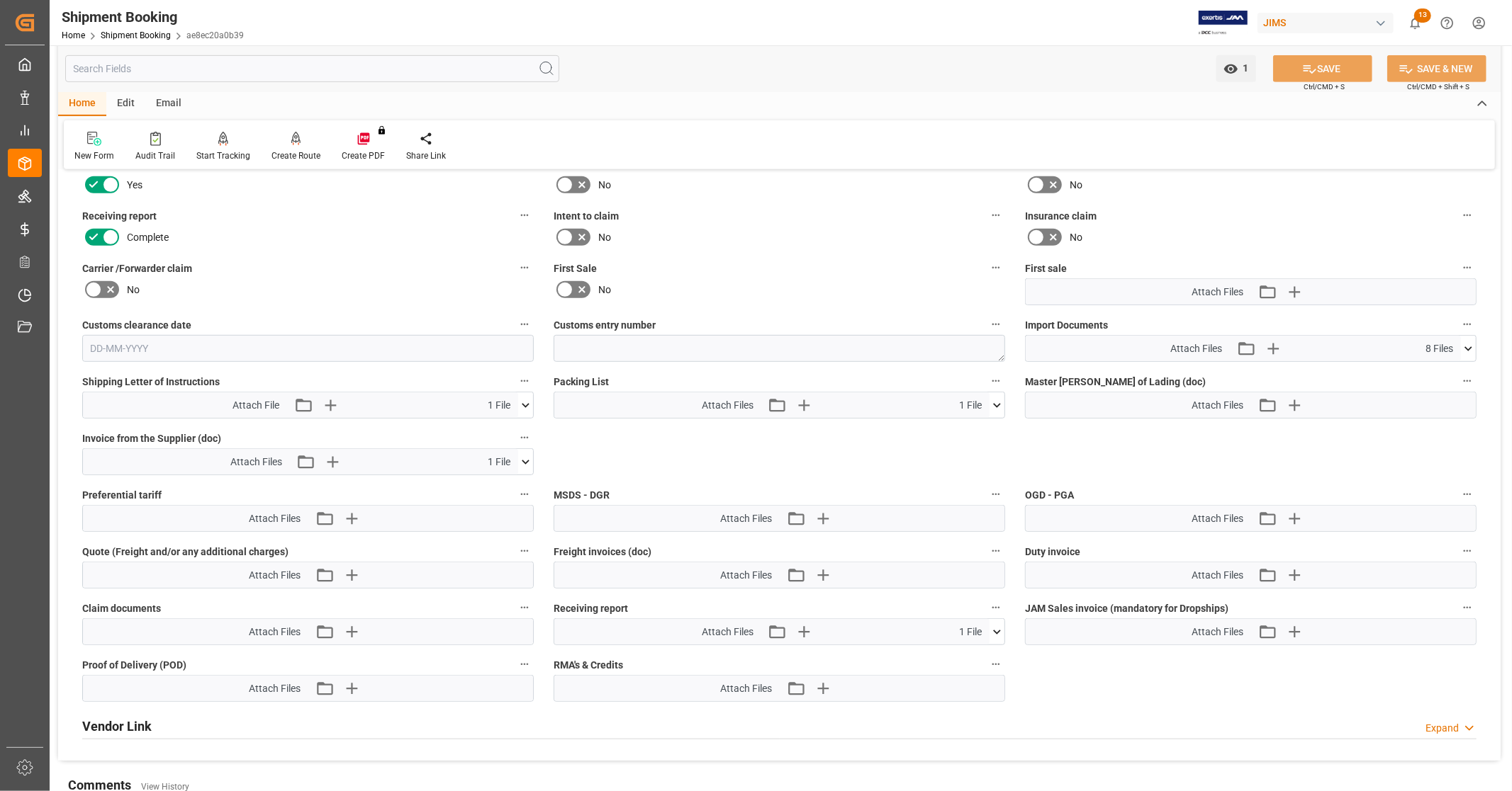
click at [1466, 348] on icon at bounding box center [1468, 349] width 15 height 15
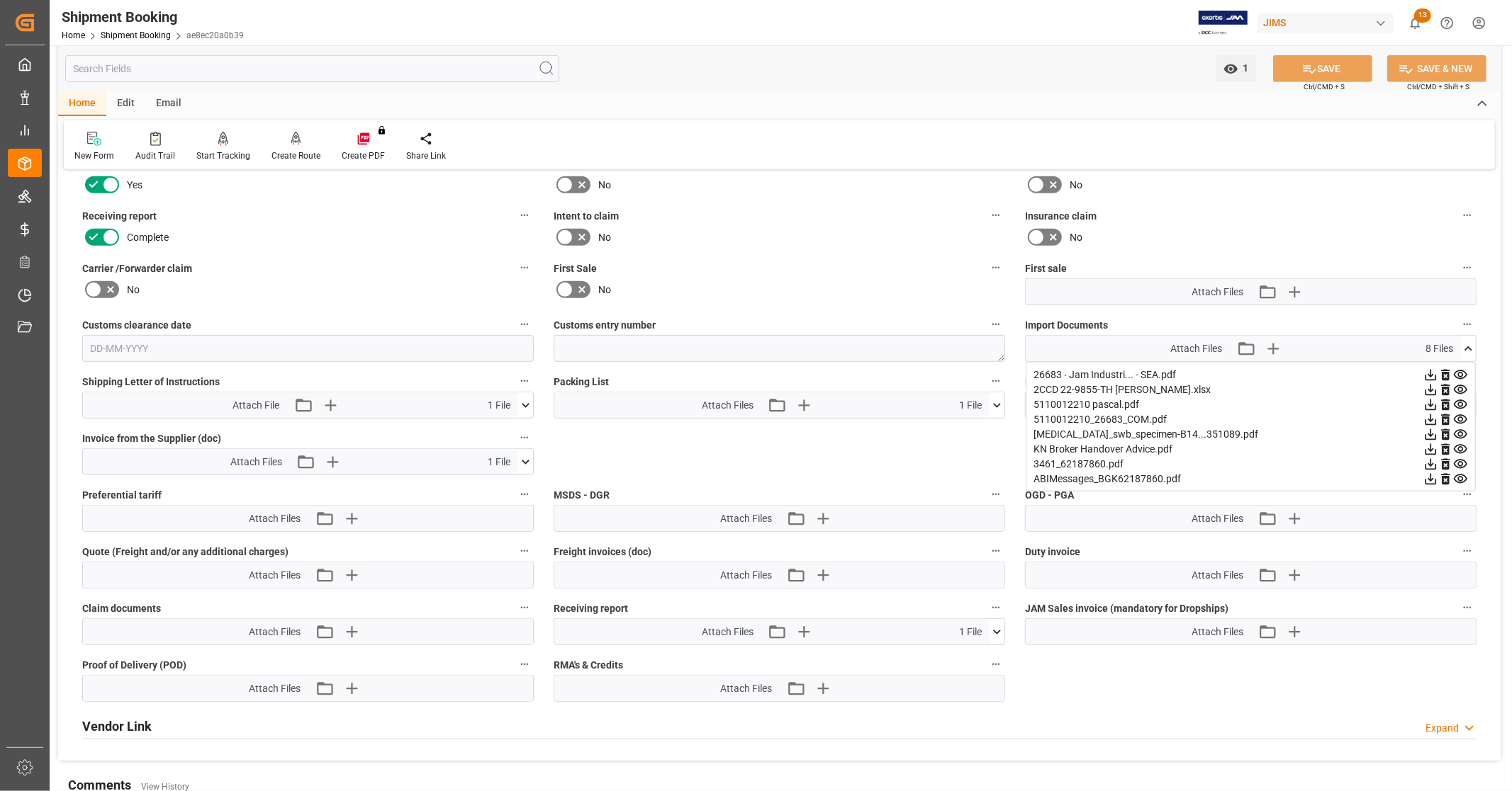
click at [1428, 386] on icon at bounding box center [1430, 390] width 12 height 12
click at [1430, 432] on icon at bounding box center [1430, 435] width 12 height 12
click at [1430, 415] on icon at bounding box center [1430, 420] width 12 height 12
click at [1427, 398] on icon at bounding box center [1430, 405] width 15 height 15
click at [1430, 371] on icon at bounding box center [1430, 375] width 12 height 12
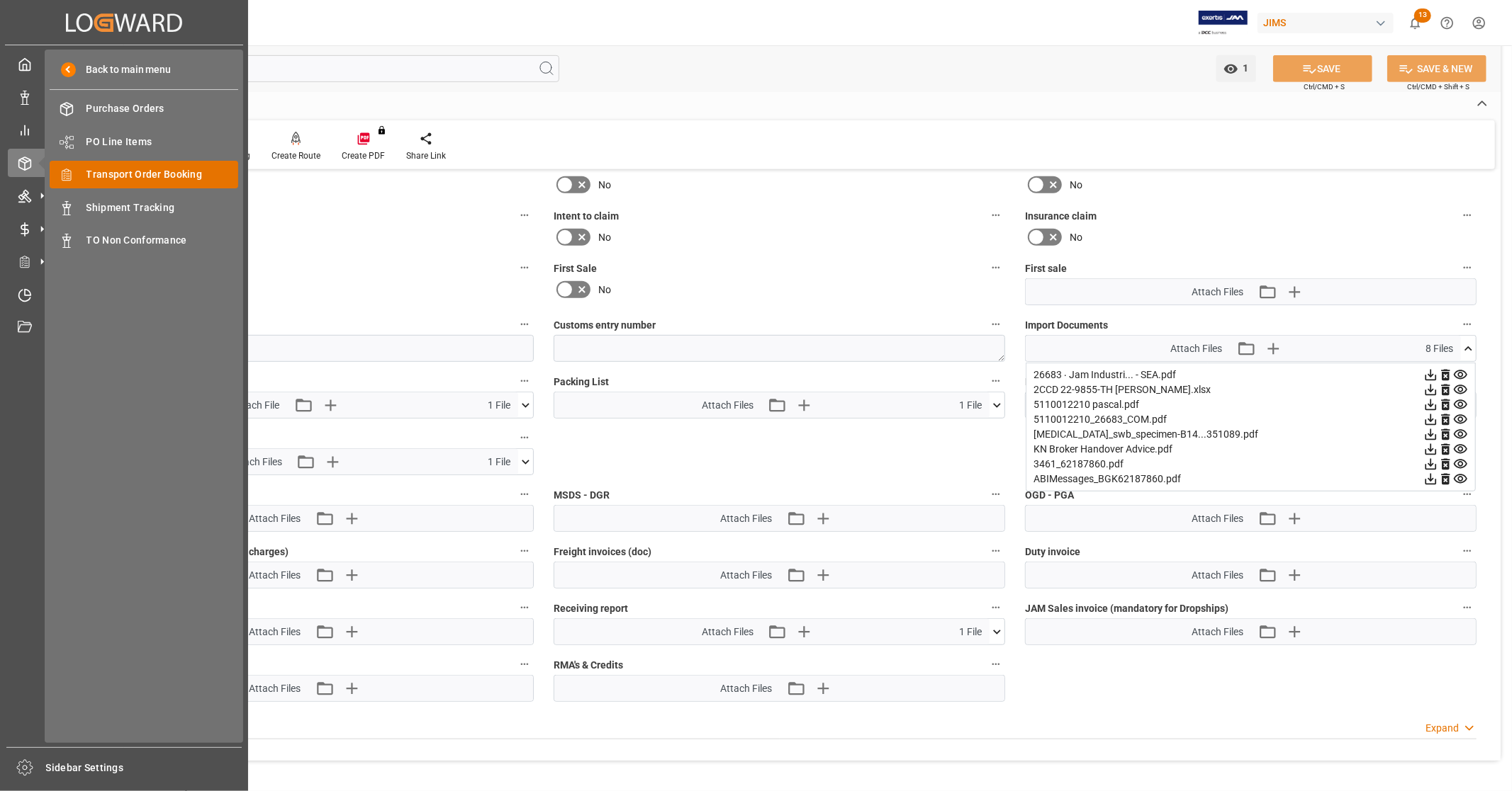
click at [172, 179] on span "Transport Order Booking" at bounding box center [162, 174] width 152 height 15
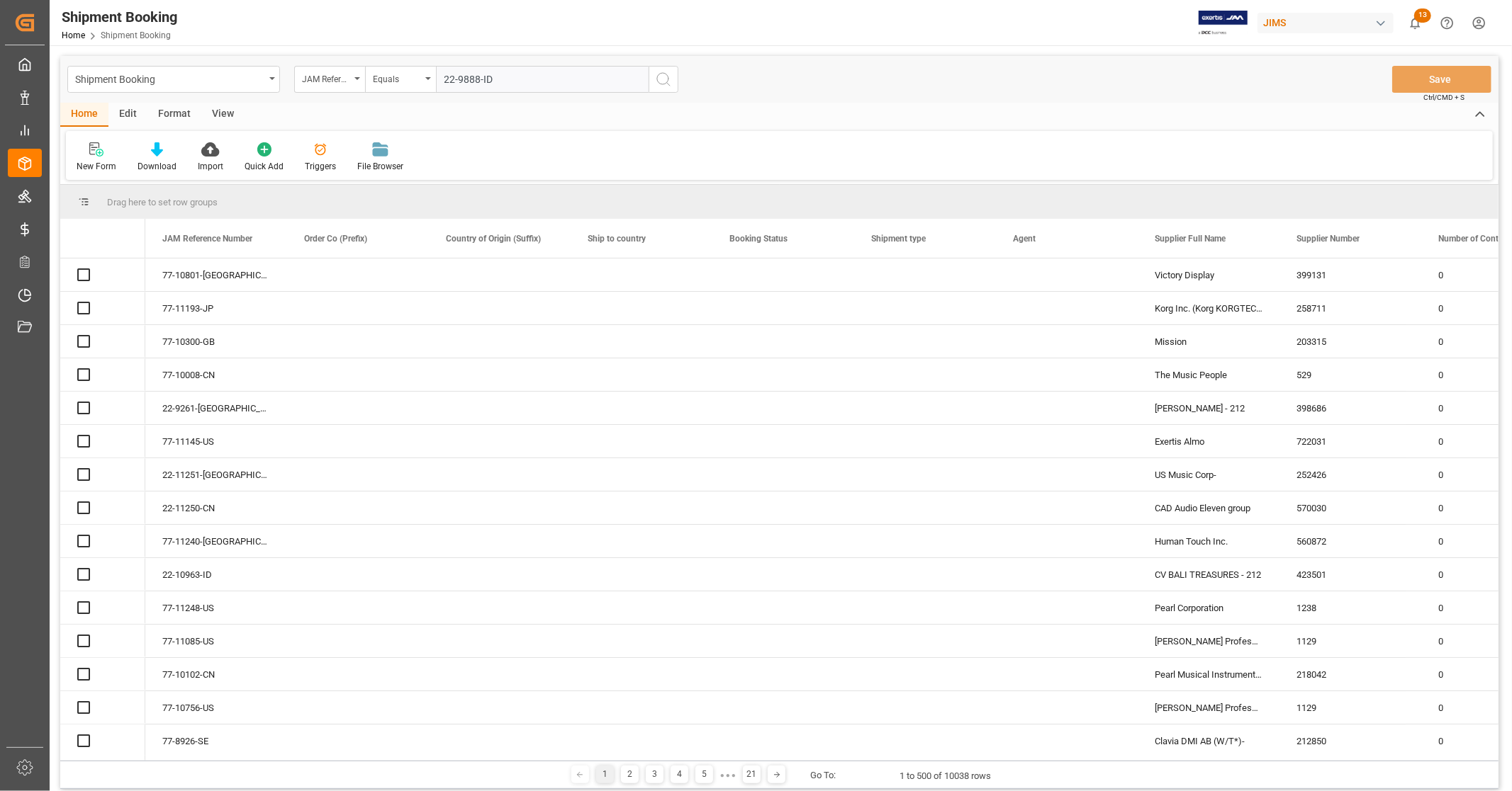
type input "22-9888-ID"
click at [660, 78] on icon "search button" at bounding box center [664, 79] width 17 height 17
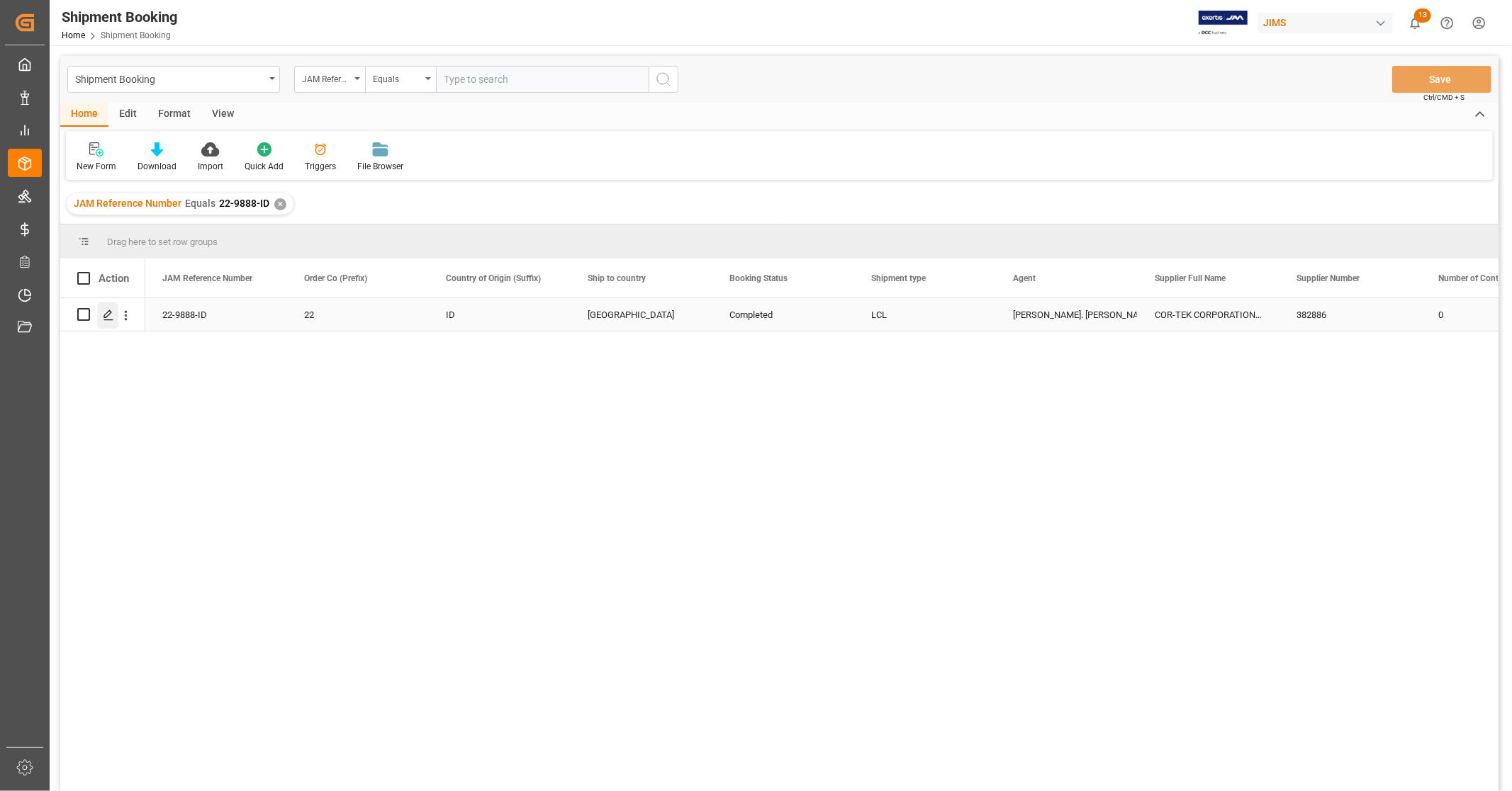
click at [110, 313] on polygon "Press SPACE to select this row." at bounding box center [107, 313] width 7 height 7
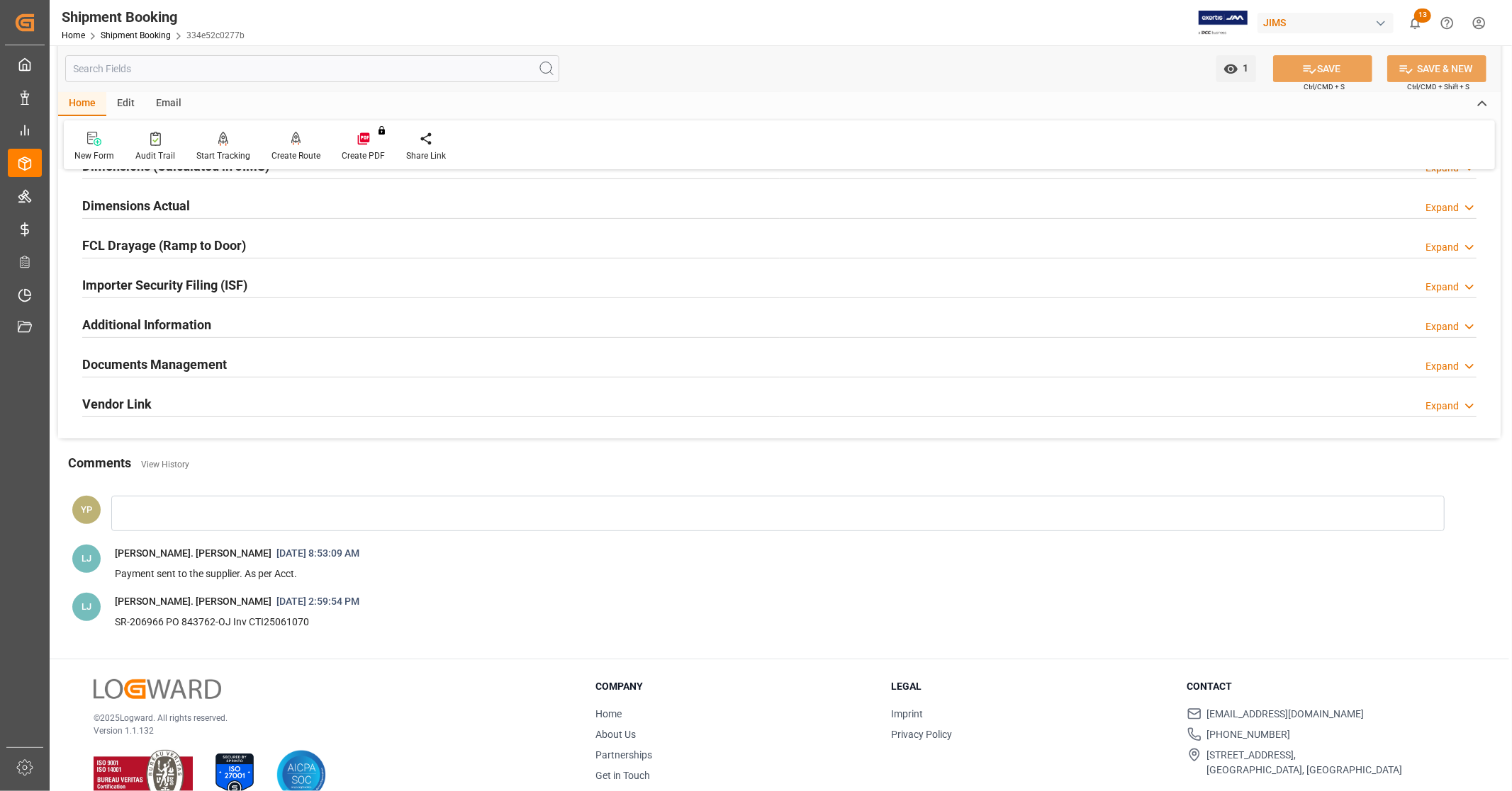
scroll to position [369, 0]
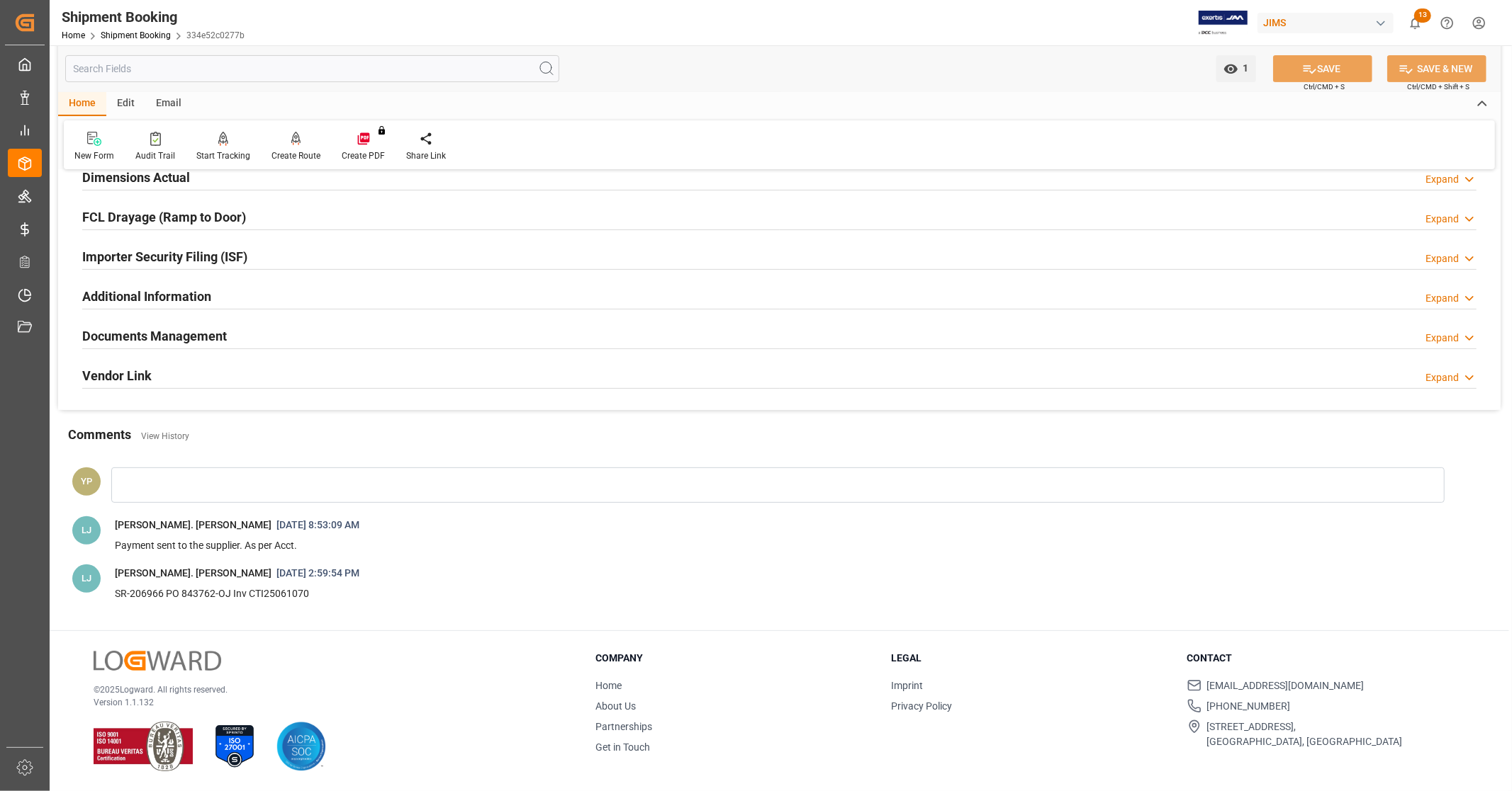
click at [204, 333] on h2 "Documents Management" at bounding box center [155, 335] width 145 height 19
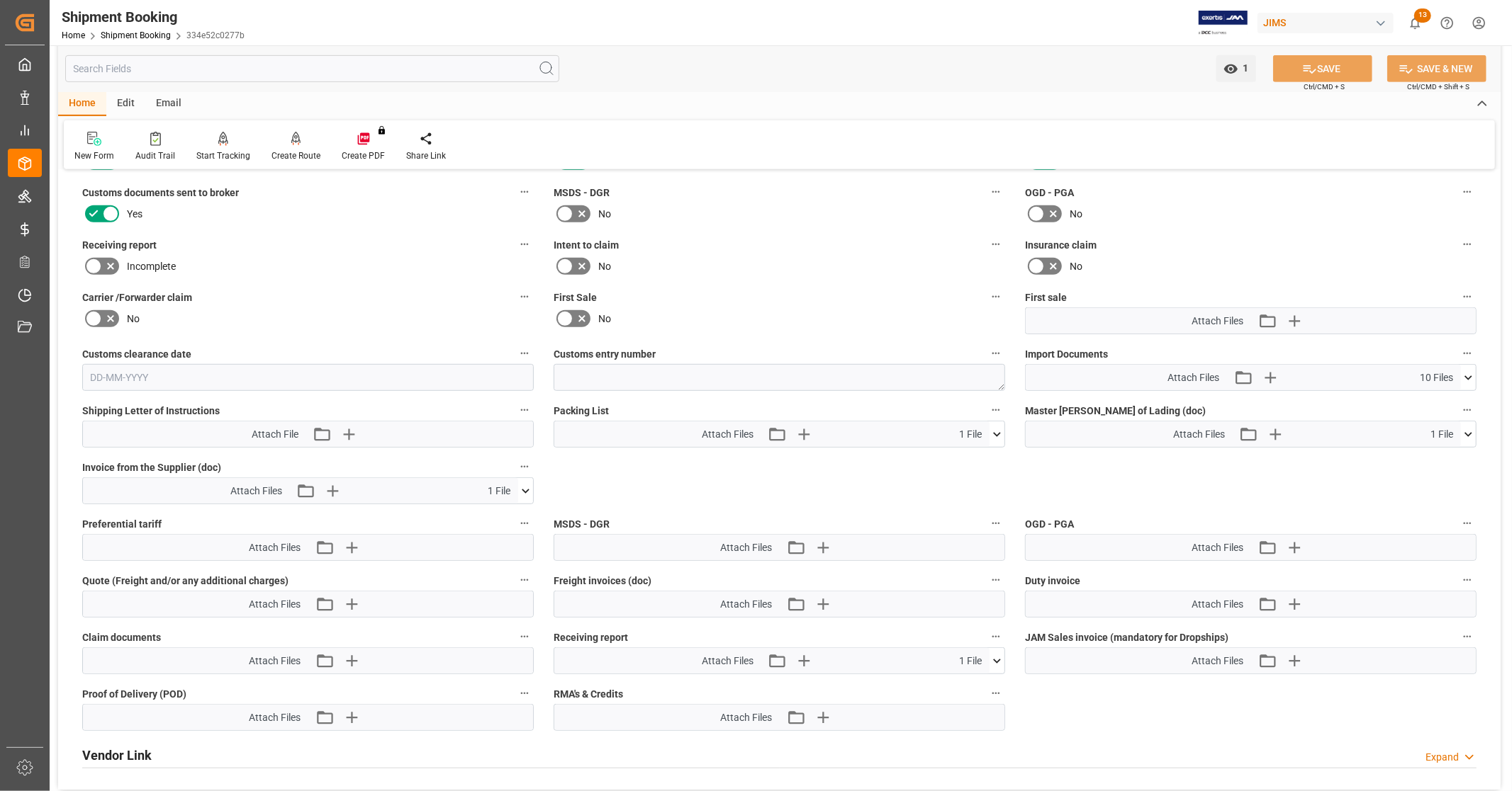
scroll to position [605, 0]
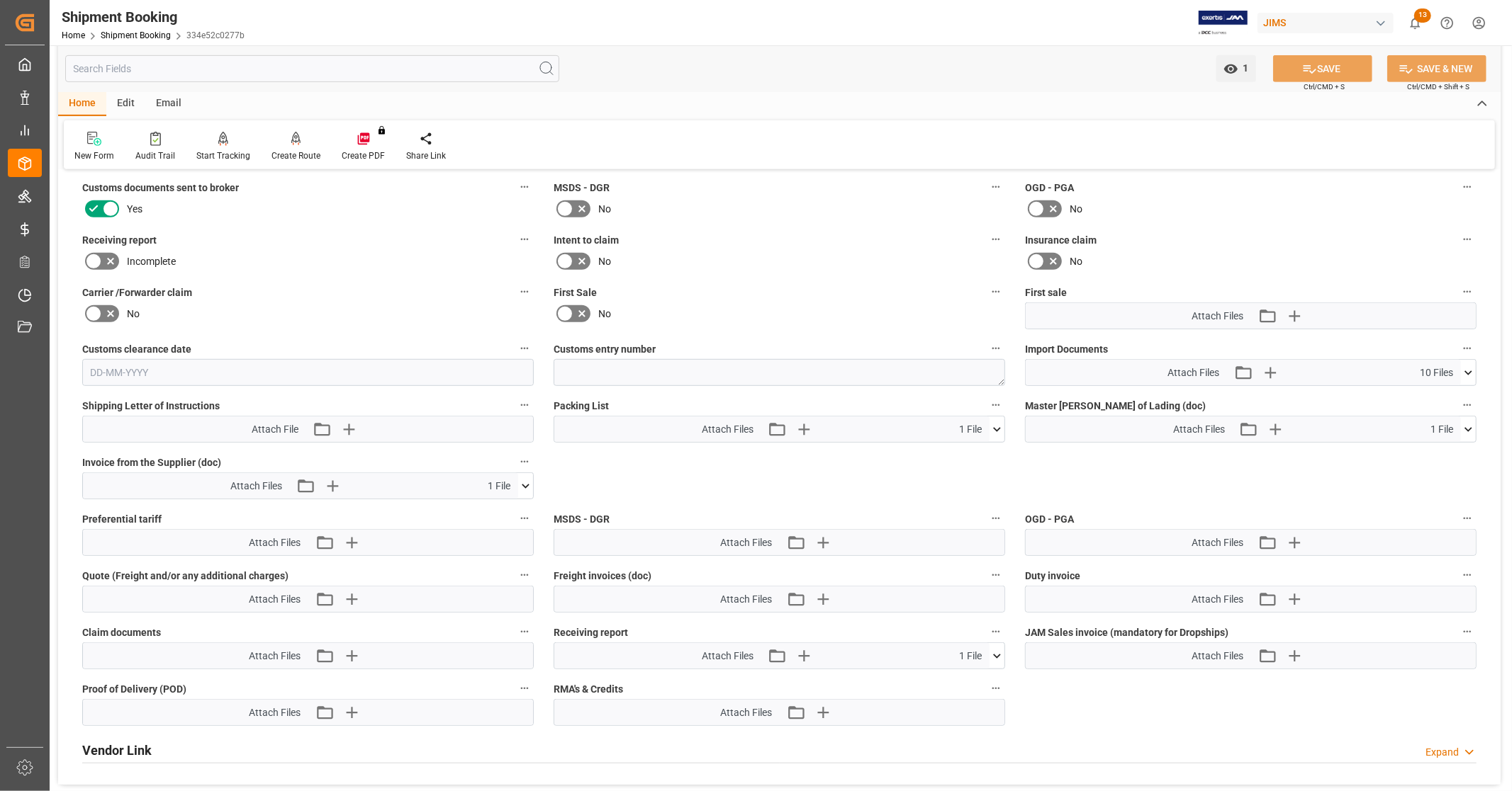
click at [1467, 371] on icon at bounding box center [1468, 372] width 15 height 15
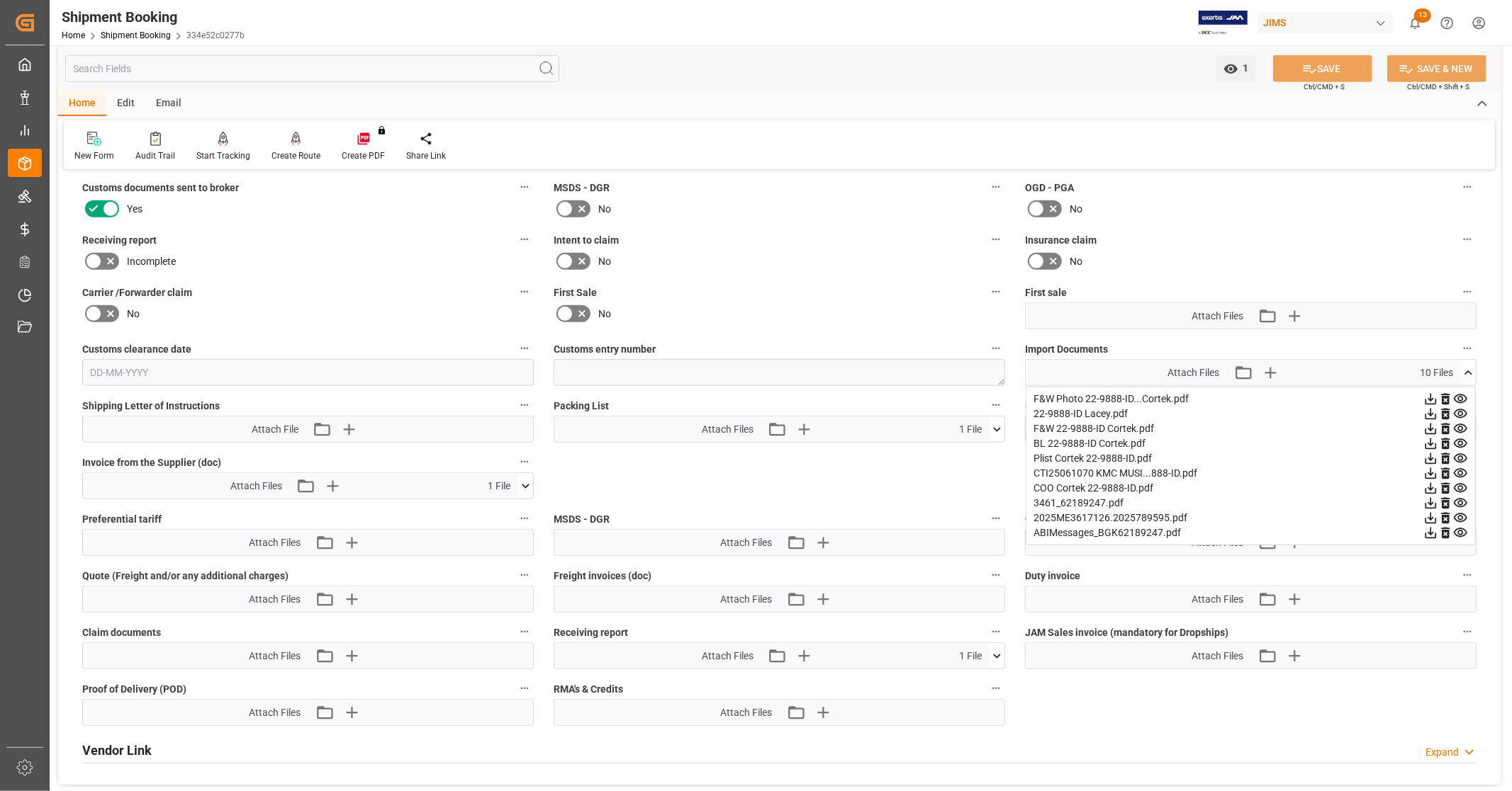
click at [1468, 366] on icon at bounding box center [1468, 372] width 15 height 15
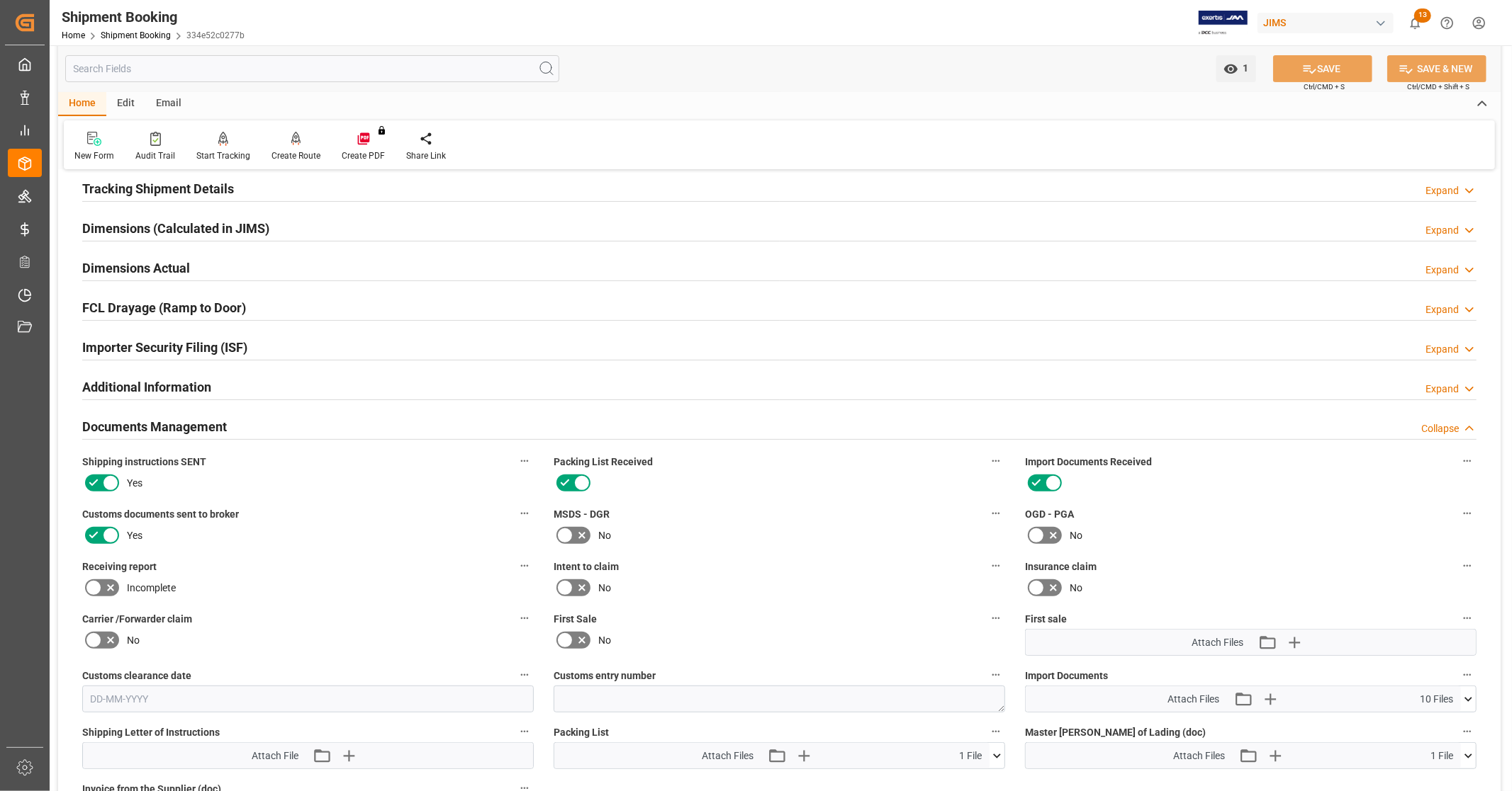
scroll to position [0, 0]
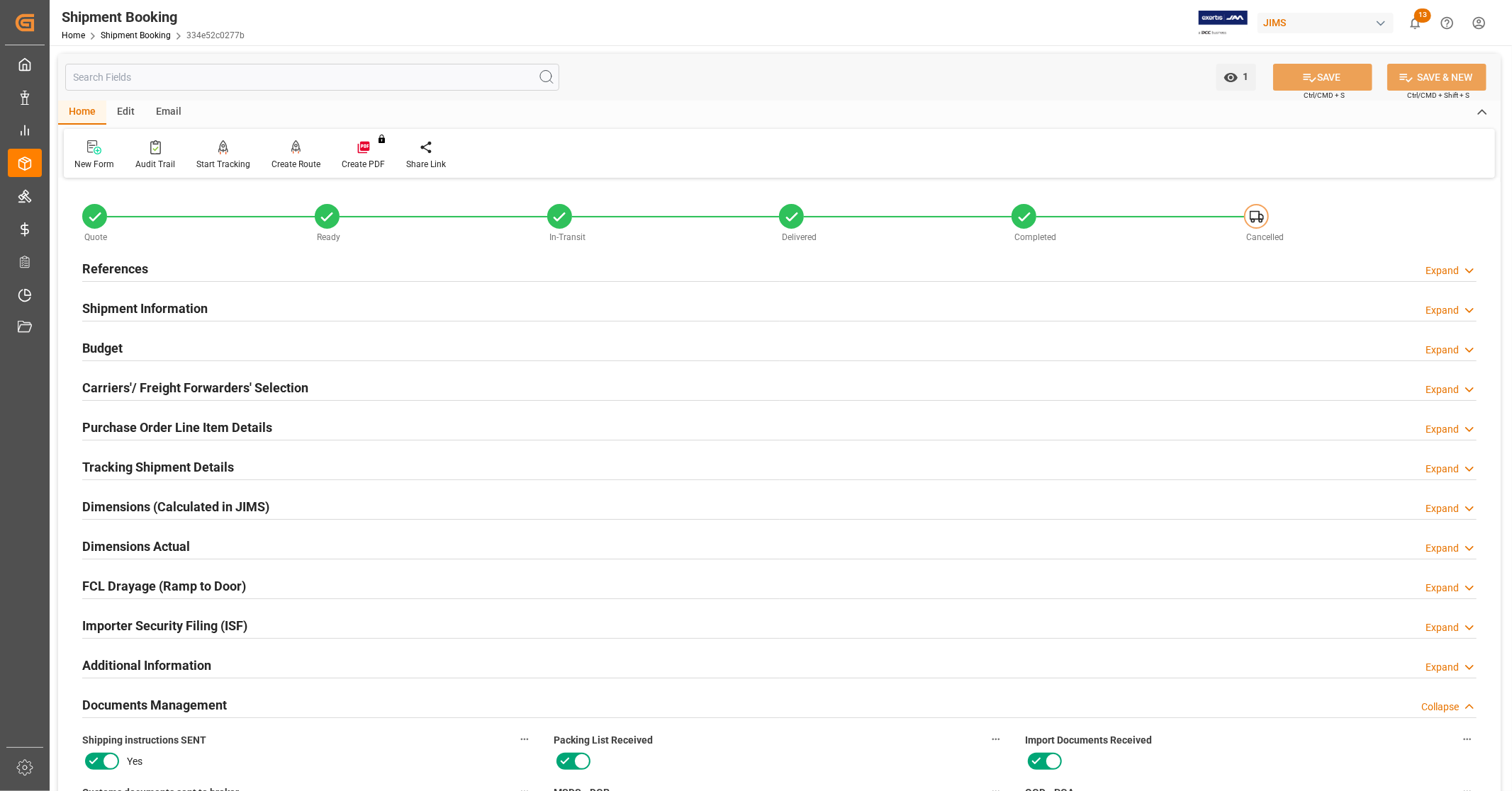
click at [189, 270] on div "References Expand" at bounding box center [779, 268] width 1394 height 27
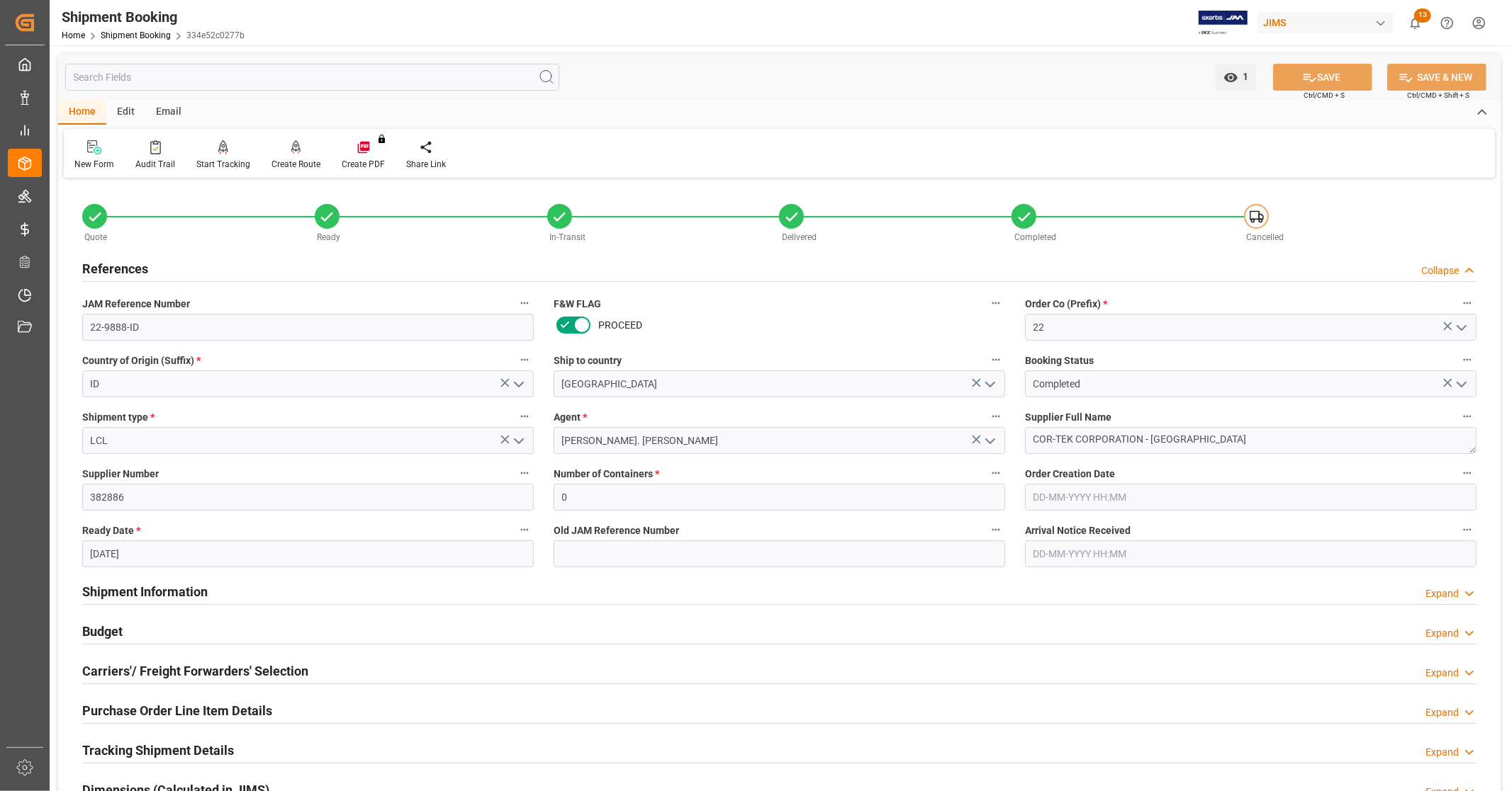
click at [189, 270] on div "References Collapse" at bounding box center [779, 268] width 1394 height 27
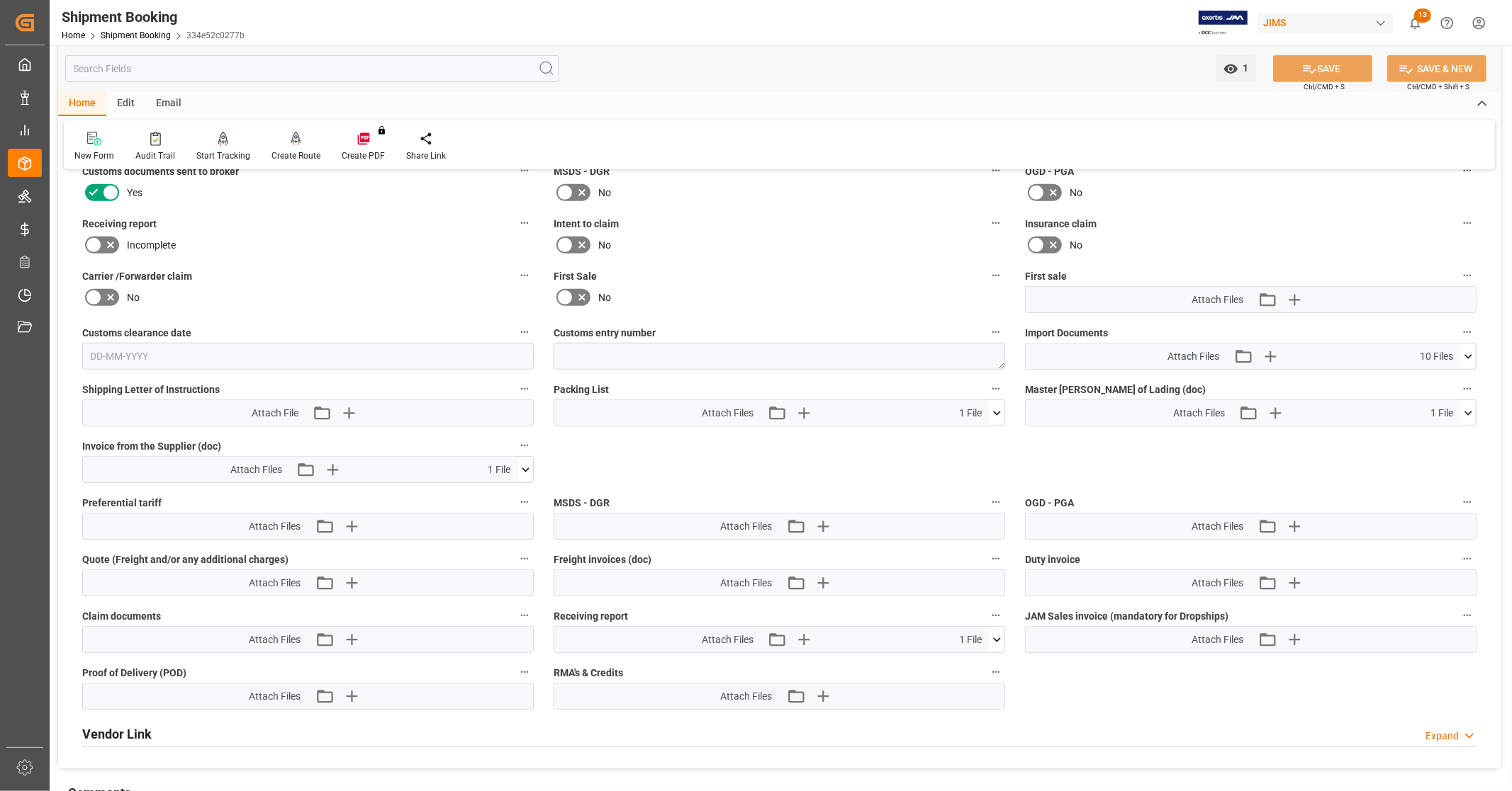
scroll to position [629, 0]
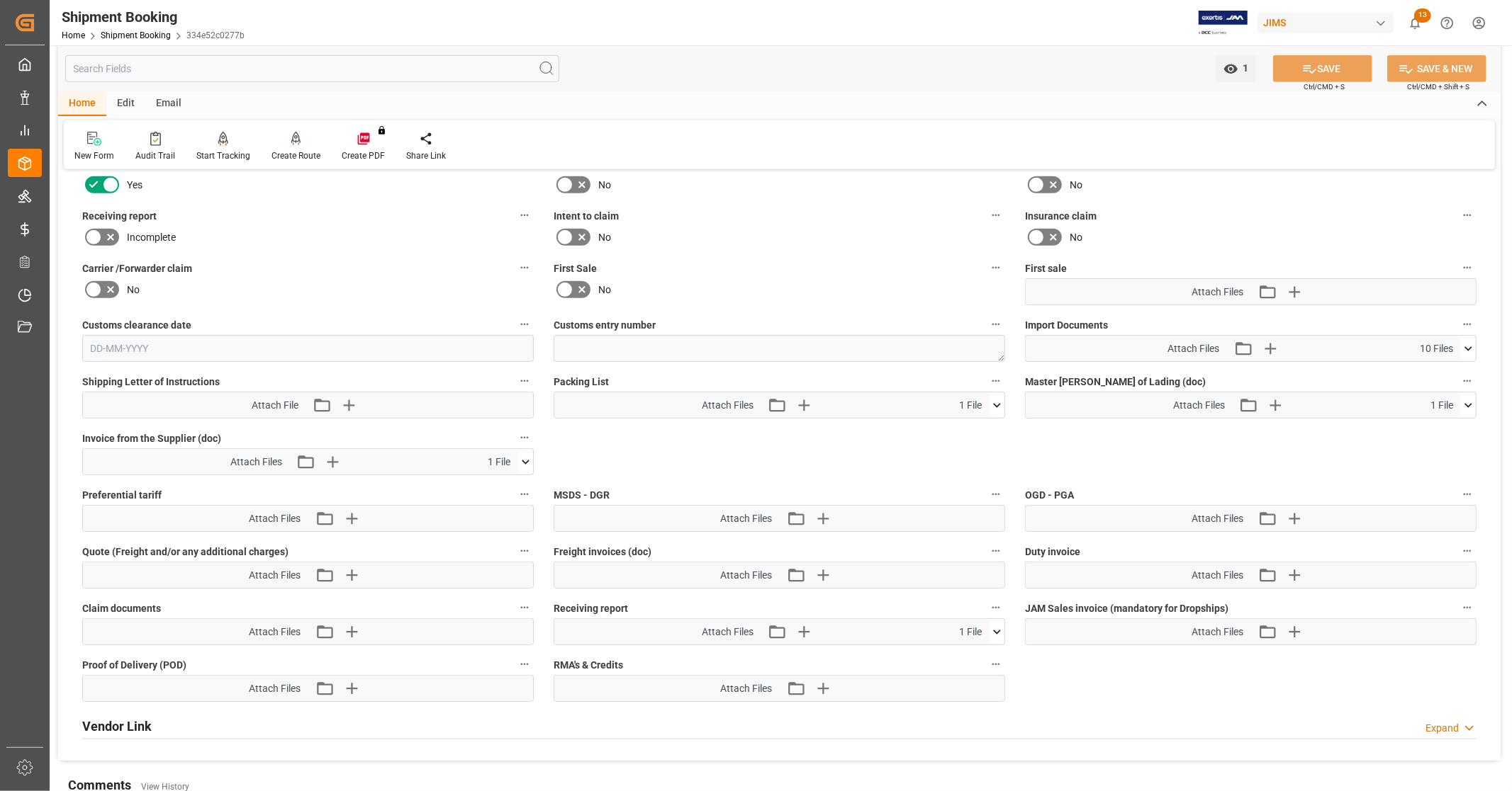
click at [1475, 406] on icon at bounding box center [1468, 405] width 15 height 15
click at [1464, 345] on icon at bounding box center [1468, 349] width 15 height 15
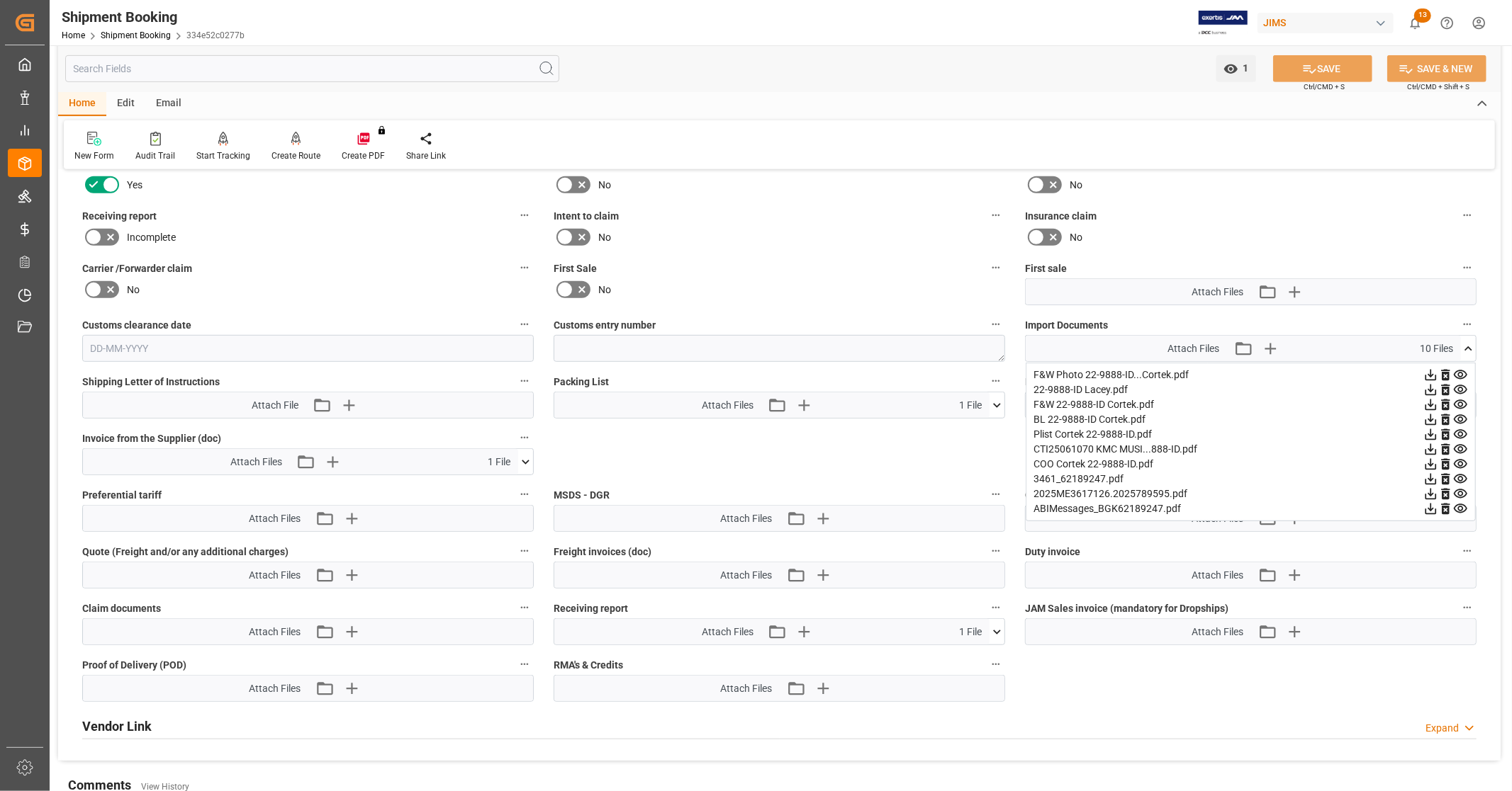
click at [1470, 343] on icon at bounding box center [1468, 349] width 15 height 15
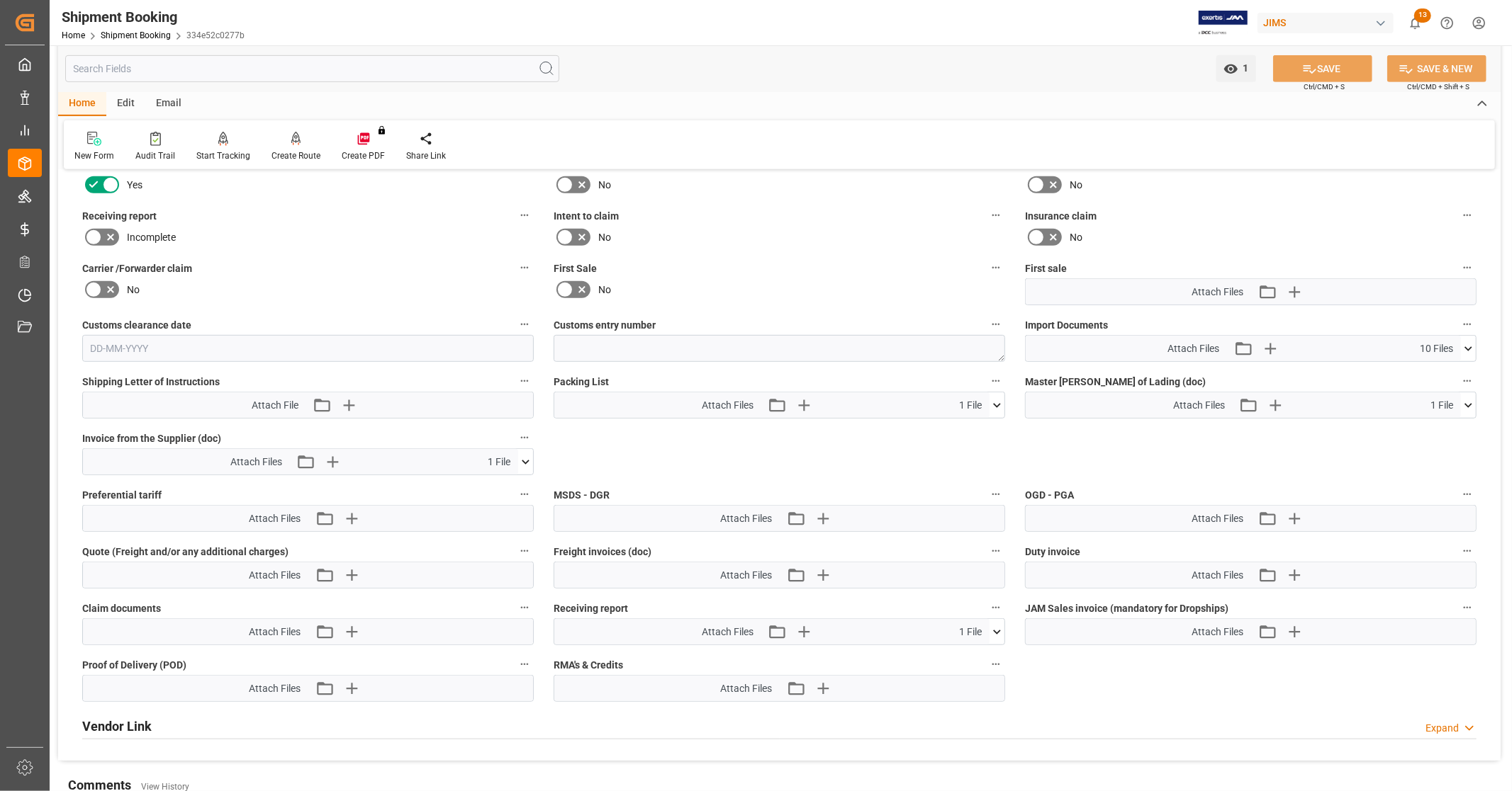
click at [1472, 344] on icon at bounding box center [1468, 349] width 15 height 15
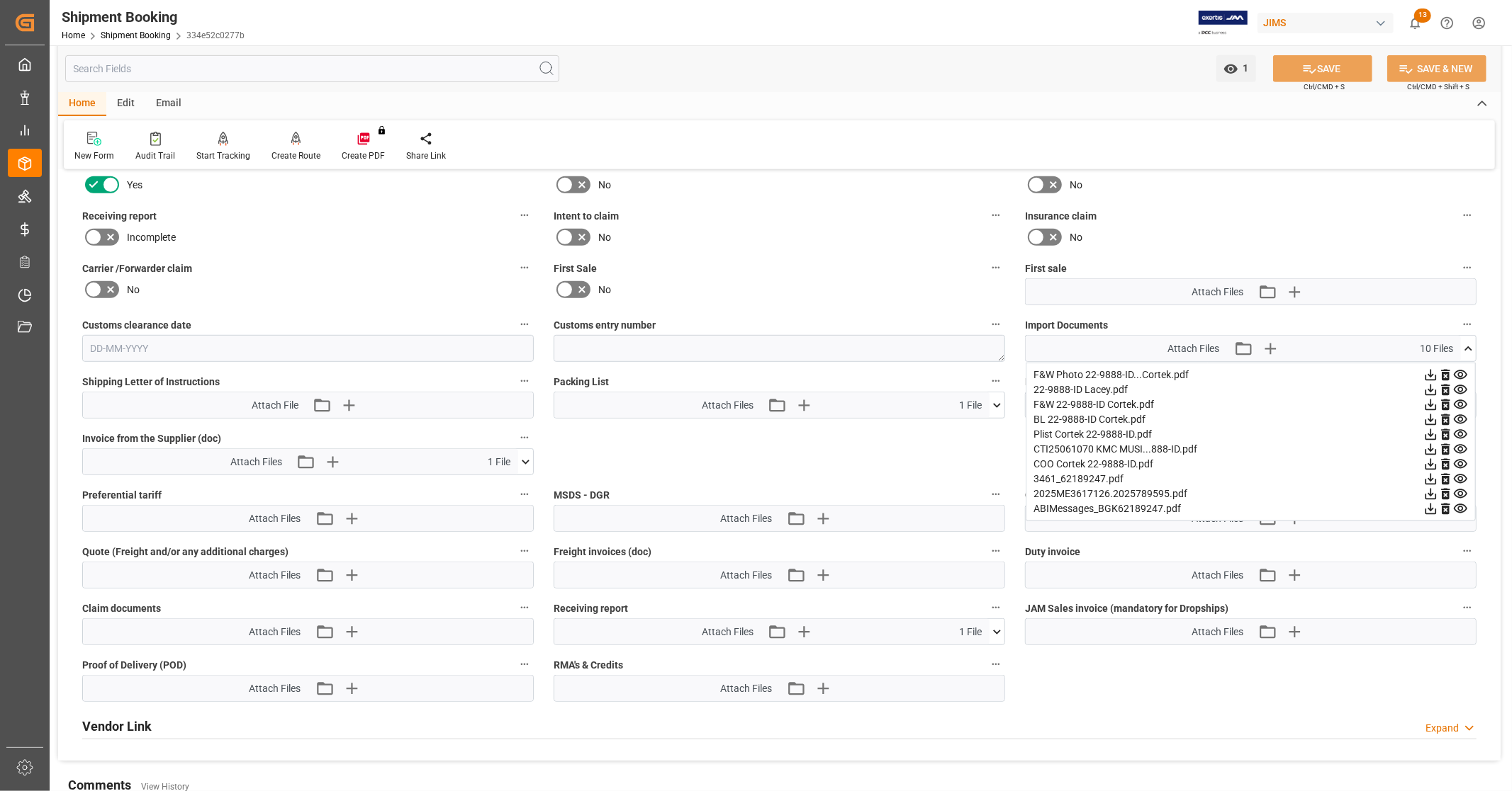
click at [1429, 416] on icon at bounding box center [1430, 420] width 12 height 12
click at [1430, 447] on icon at bounding box center [1430, 449] width 12 height 12
click at [1430, 461] on icon at bounding box center [1430, 465] width 12 height 12
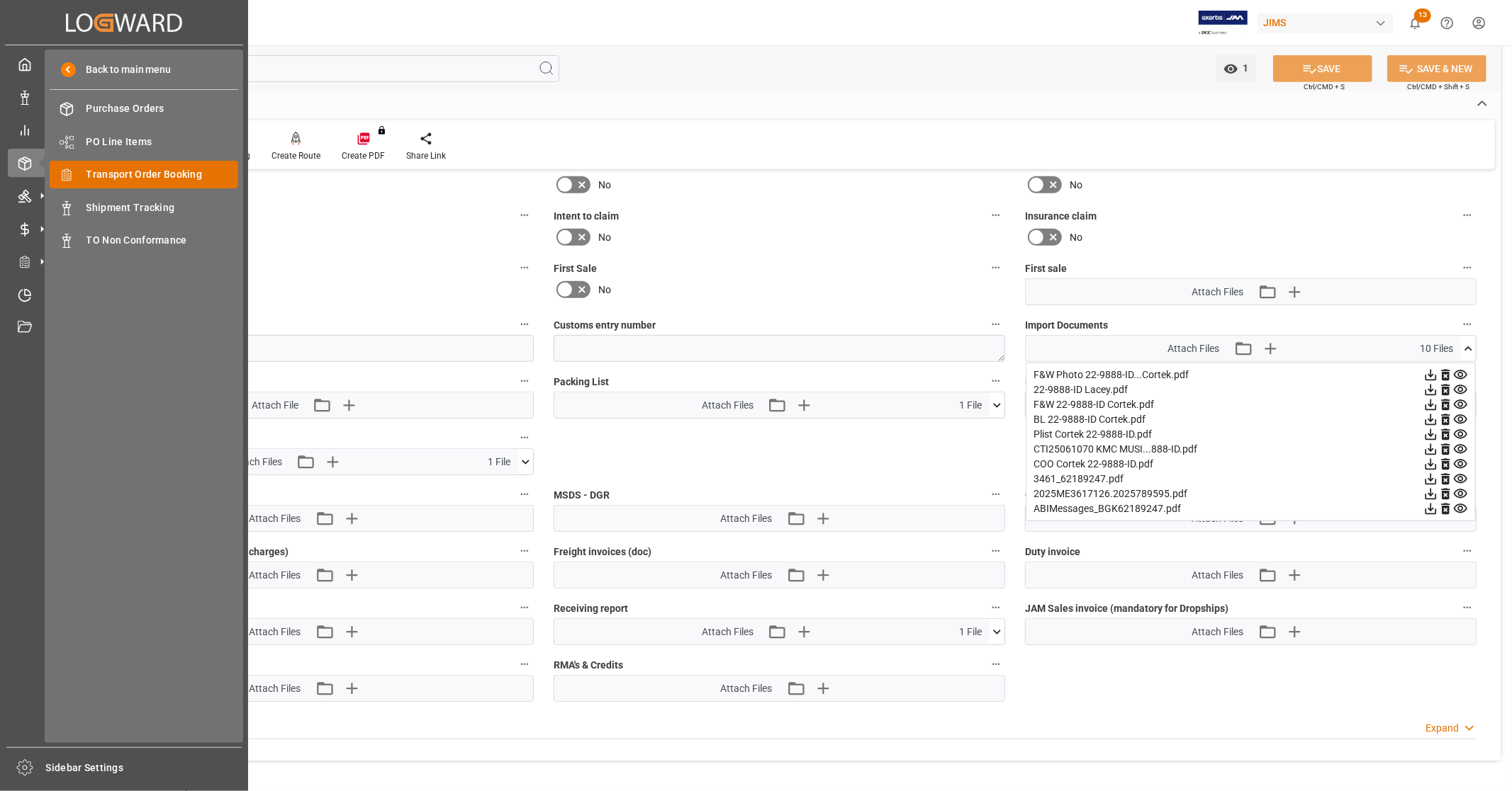
click at [166, 174] on span "Transport Order Booking" at bounding box center [162, 174] width 152 height 15
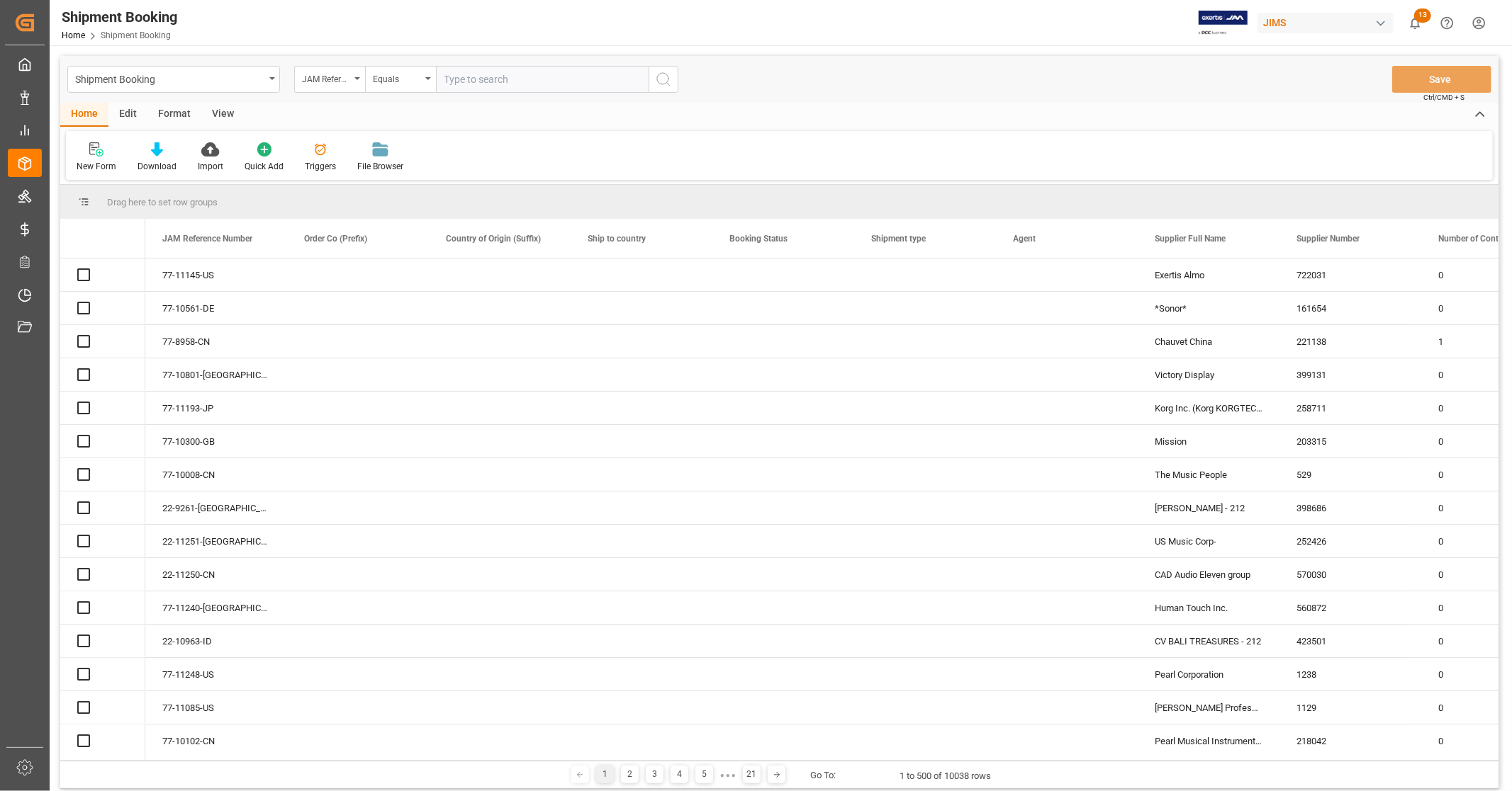
click at [517, 80] on input "text" at bounding box center [542, 79] width 212 height 27
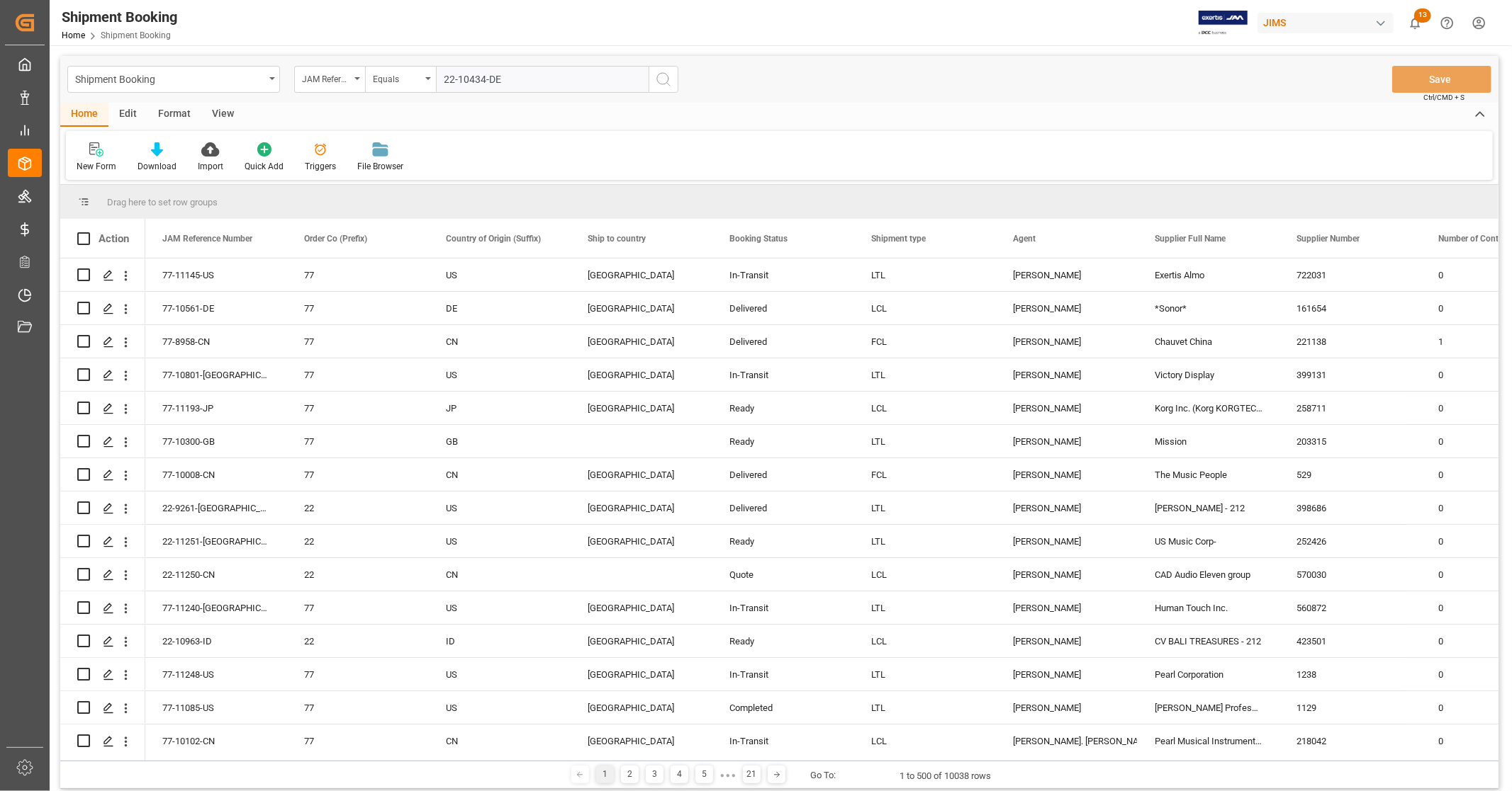
type input "22-10434-DE"
click at [660, 82] on icon "search button" at bounding box center [664, 79] width 17 height 17
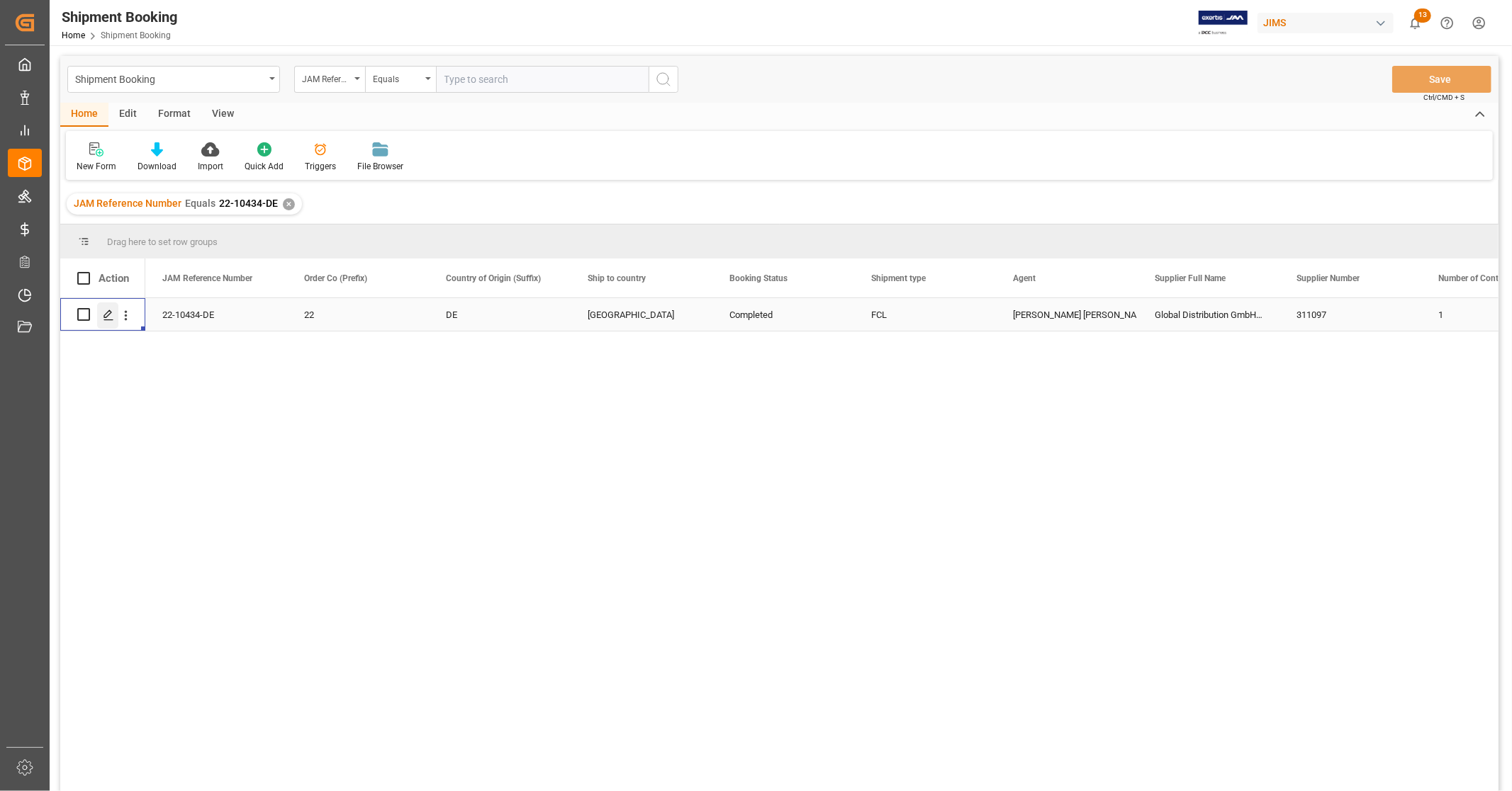
click at [103, 315] on icon "Press SPACE to select this row." at bounding box center [108, 315] width 12 height 12
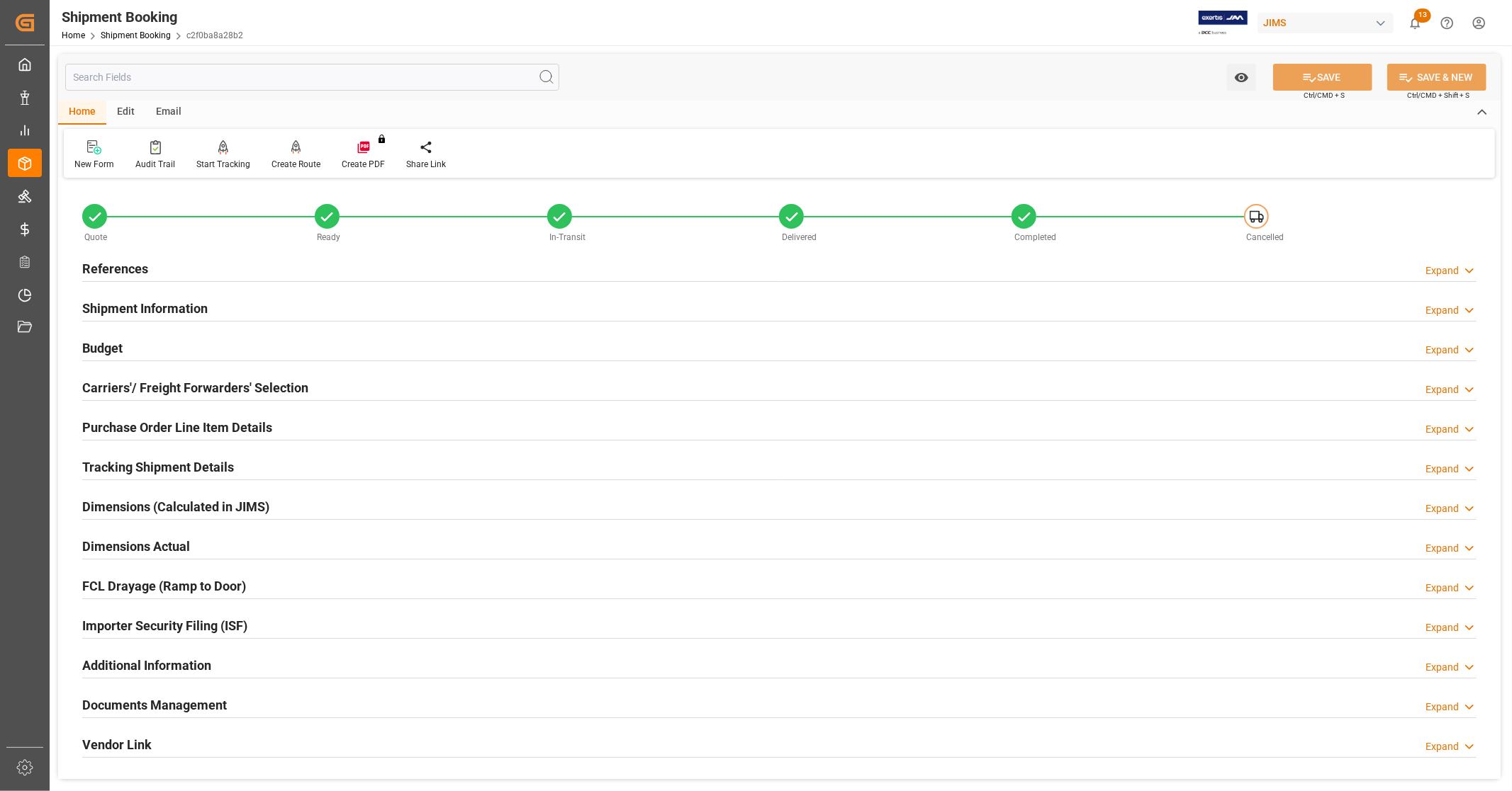
scroll to position [236, 0]
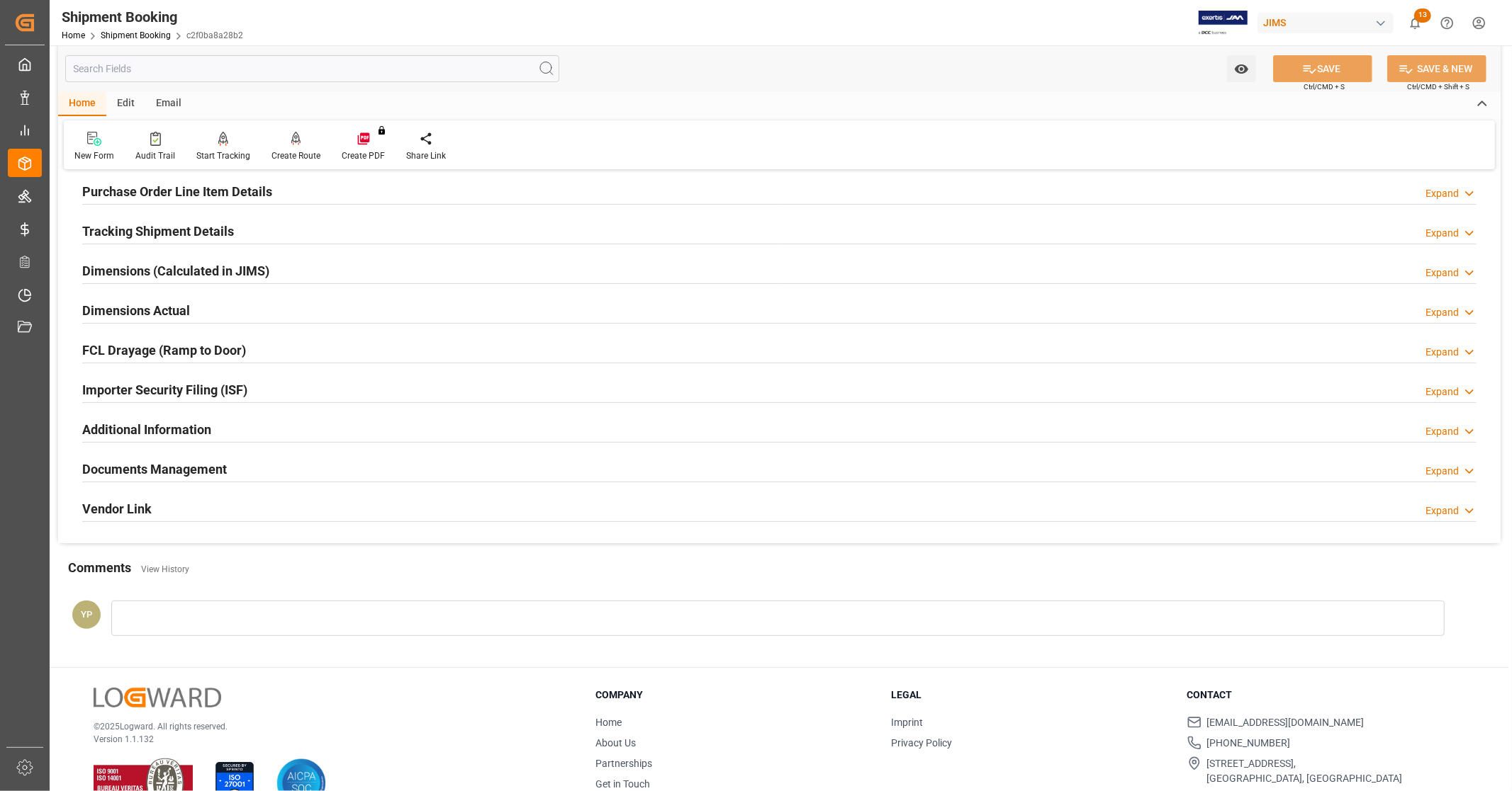
click at [219, 475] on h2 "Documents Management" at bounding box center [155, 469] width 145 height 19
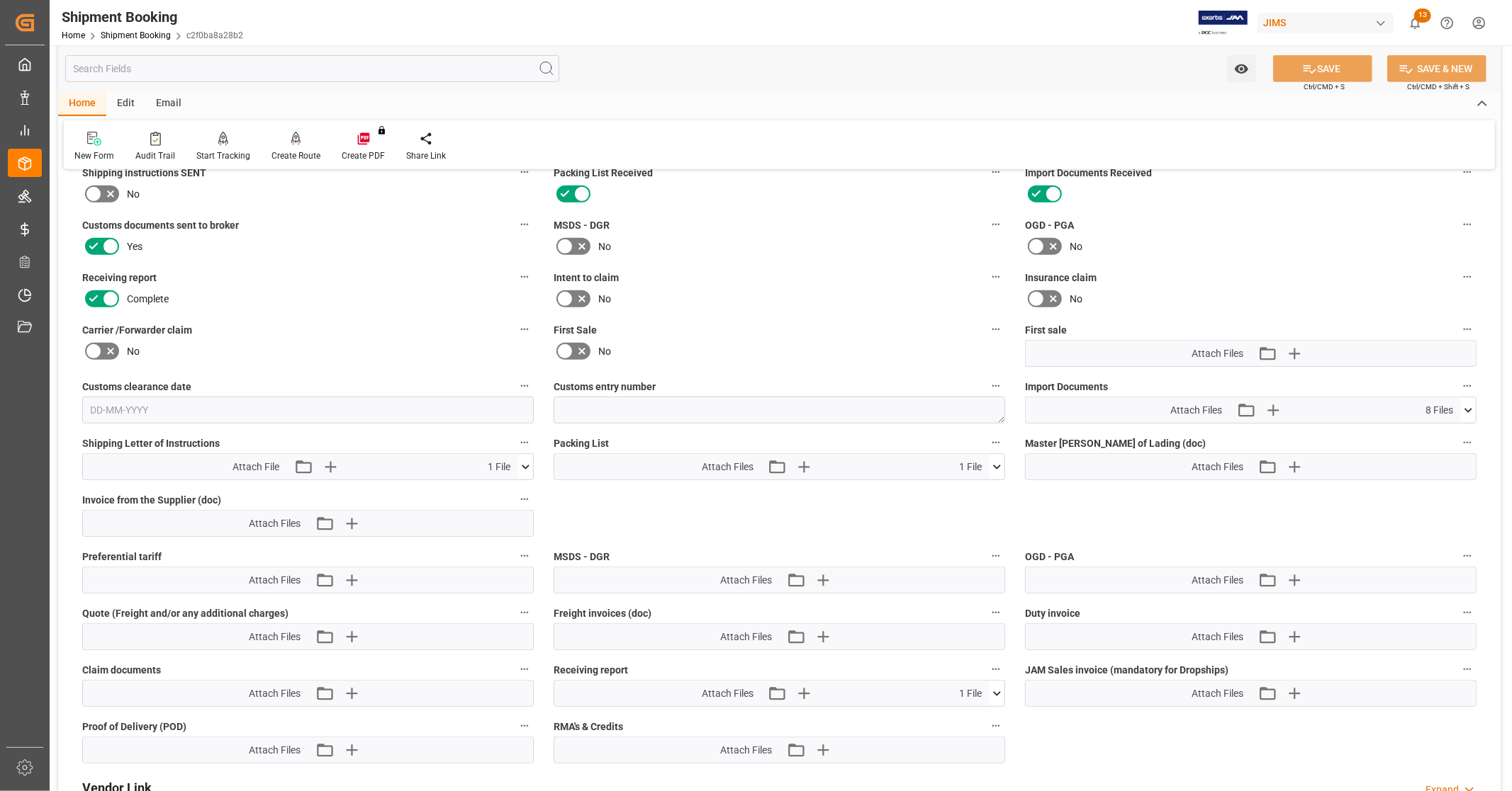
scroll to position [550, 0]
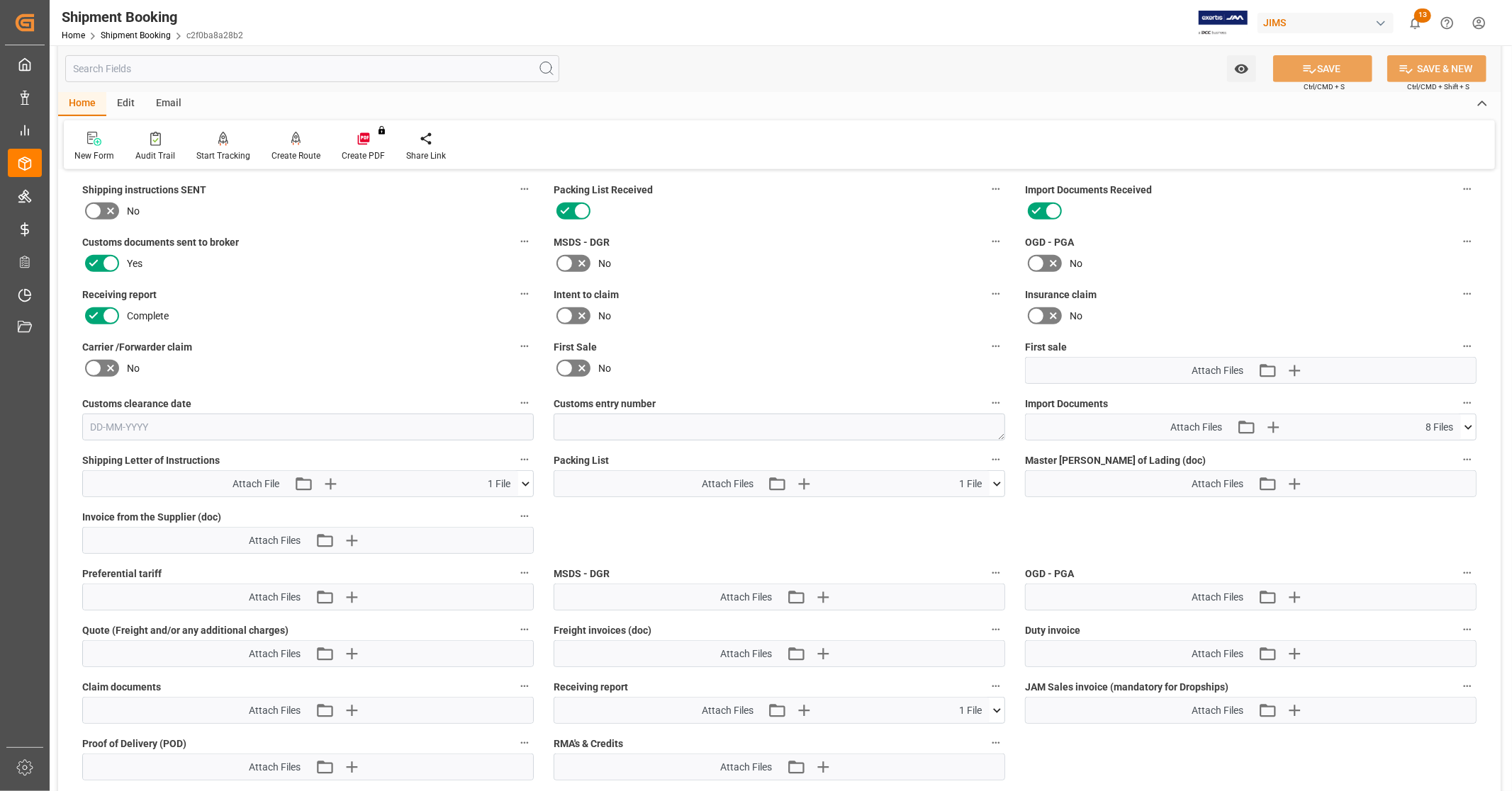
click at [1470, 421] on icon at bounding box center [1468, 427] width 15 height 15
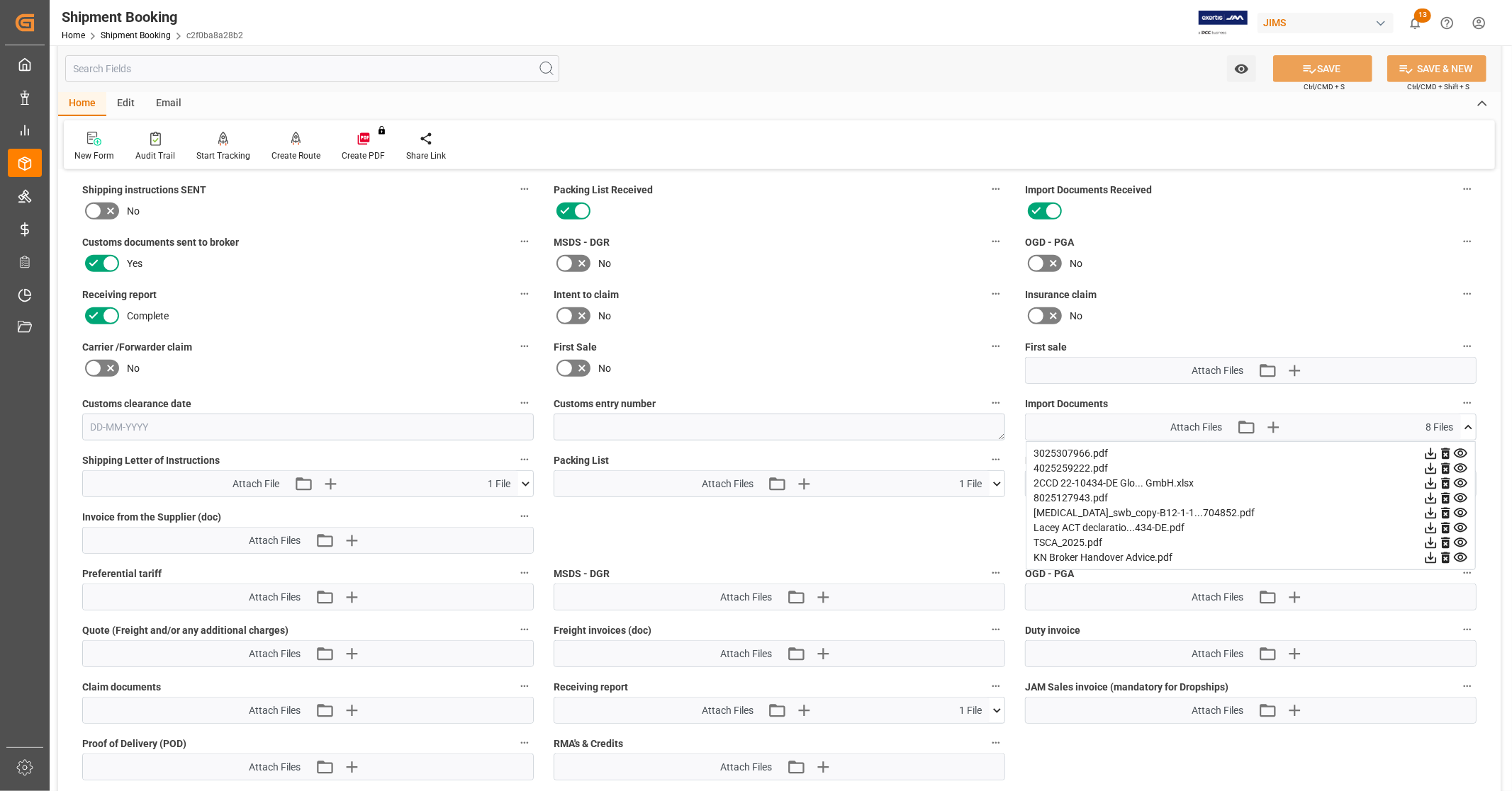
click at [1428, 482] on icon at bounding box center [1430, 483] width 15 height 15
click at [1430, 511] on icon at bounding box center [1430, 513] width 12 height 12
click at [1427, 451] on icon at bounding box center [1430, 453] width 15 height 15
click at [1430, 466] on icon at bounding box center [1430, 469] width 12 height 12
click at [1430, 498] on icon at bounding box center [1430, 498] width 15 height 15
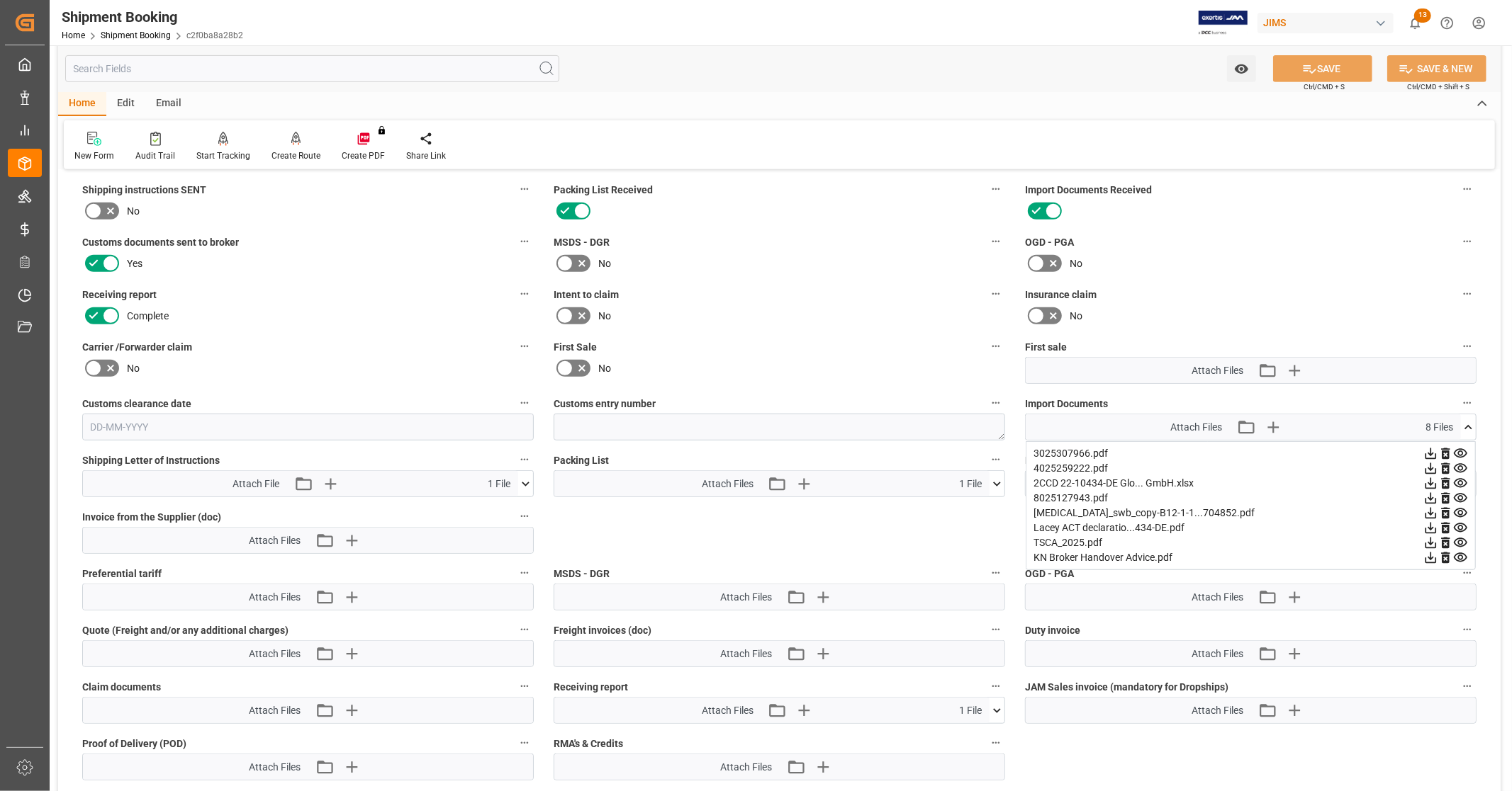
click at [1430, 498] on icon at bounding box center [1430, 498] width 15 height 15
